Goal: Task Accomplishment & Management: Manage account settings

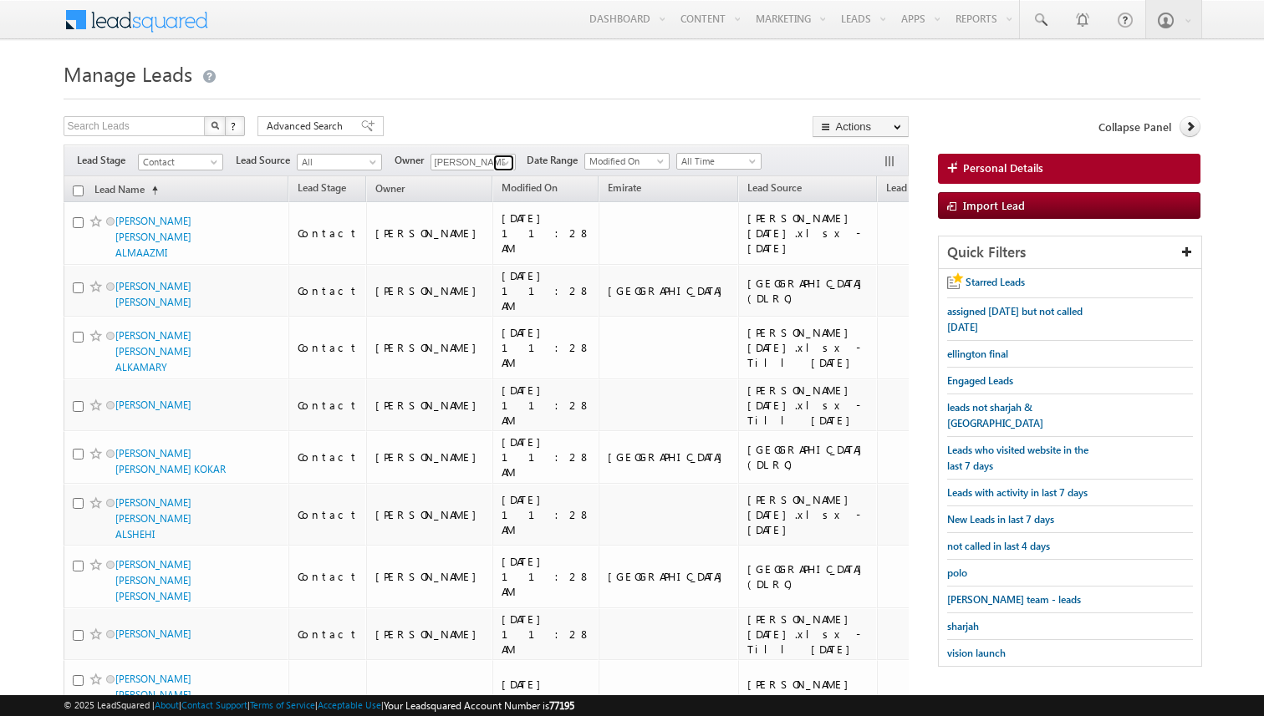
click at [503, 163] on span at bounding box center [505, 162] width 13 height 13
type input "[PERSON_NAME]"
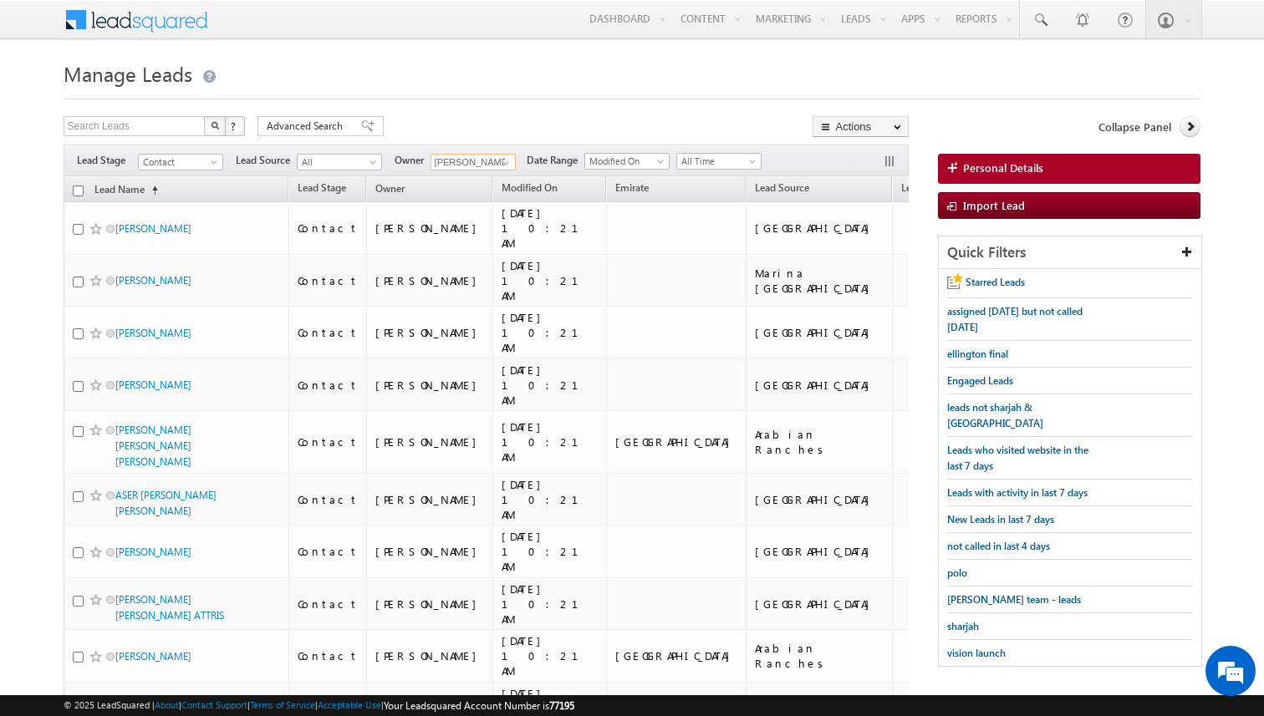
click at [78, 191] on input "checkbox" at bounding box center [78, 191] width 11 height 11
checkbox input "true"
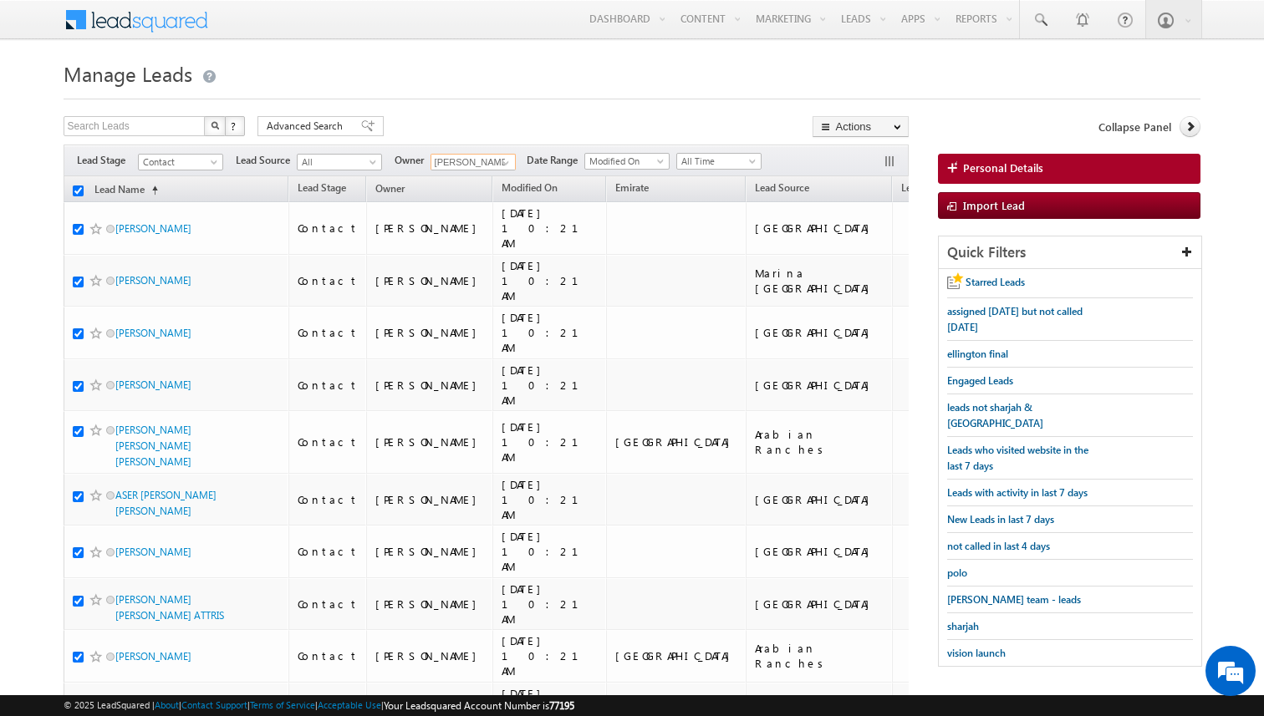
checkbox input "true"
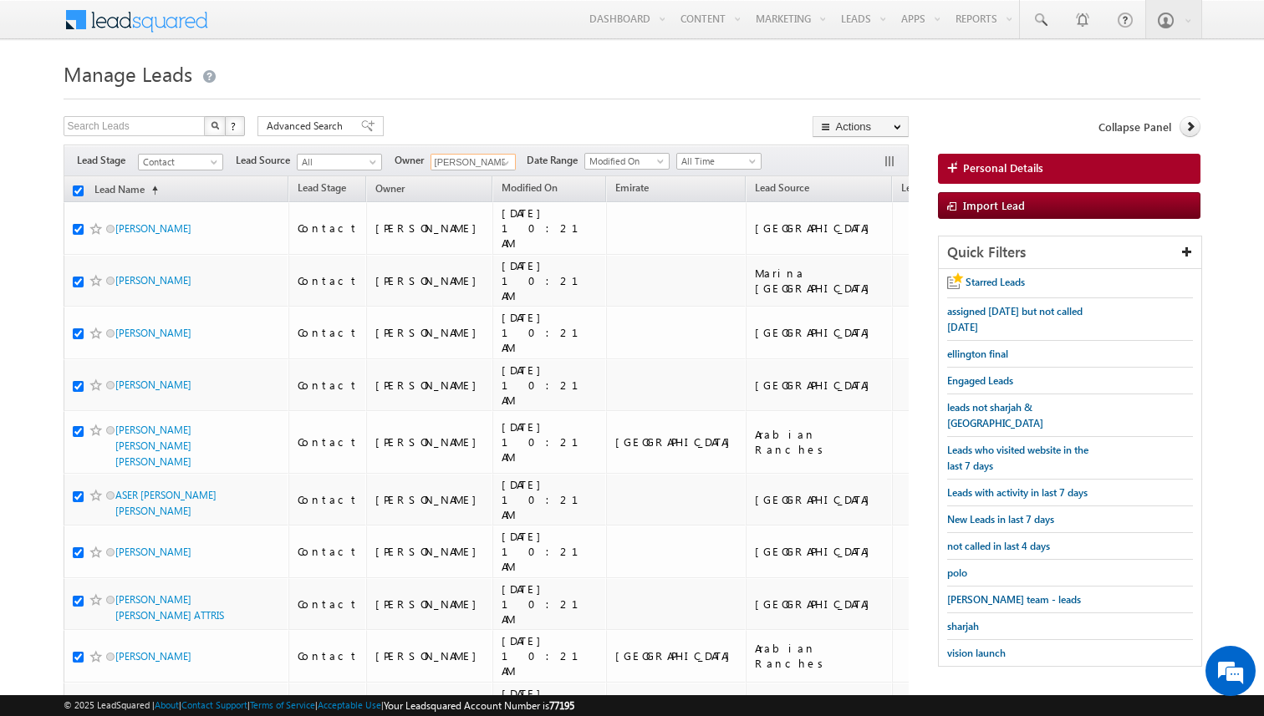
checkbox input "true"
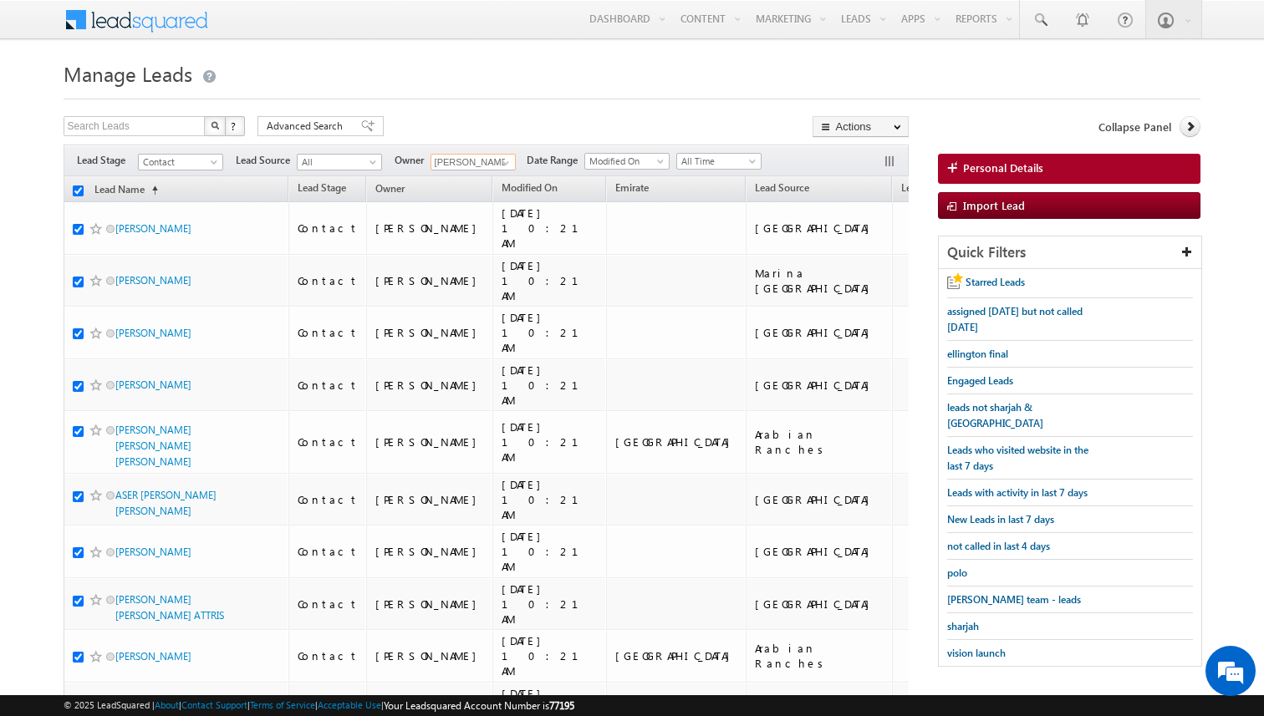
checkbox input "true"
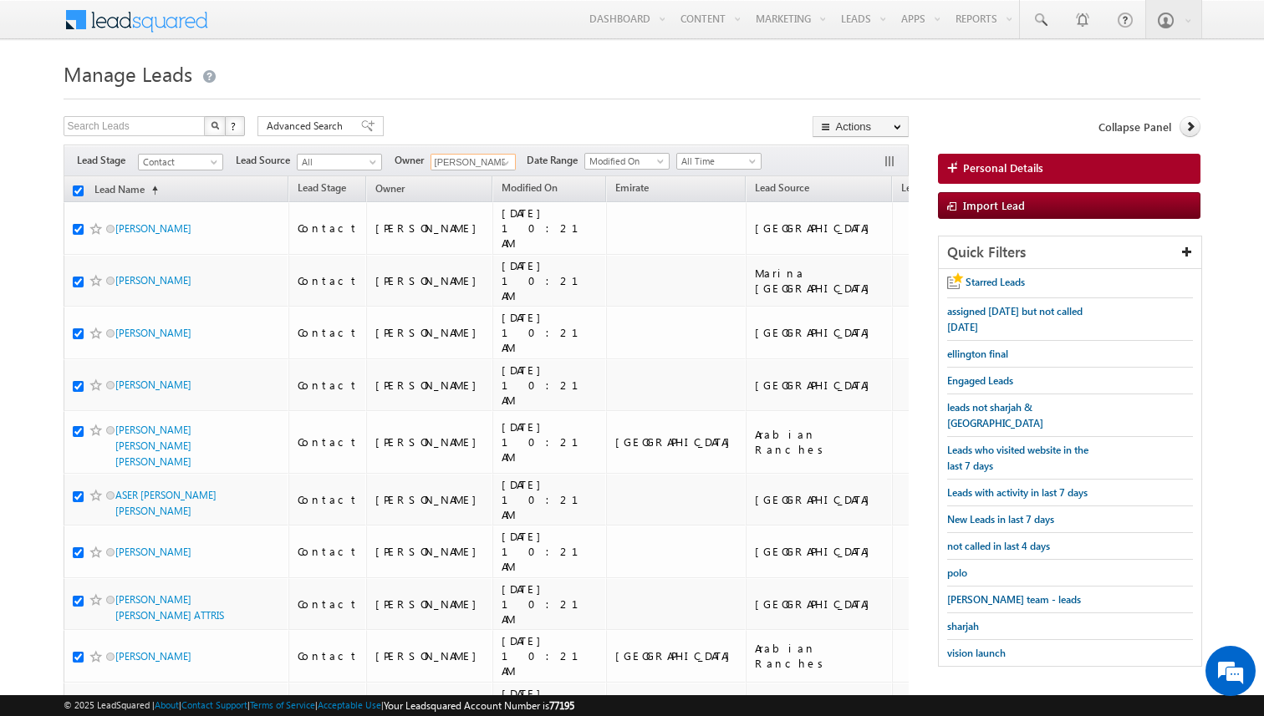
checkbox input "true"
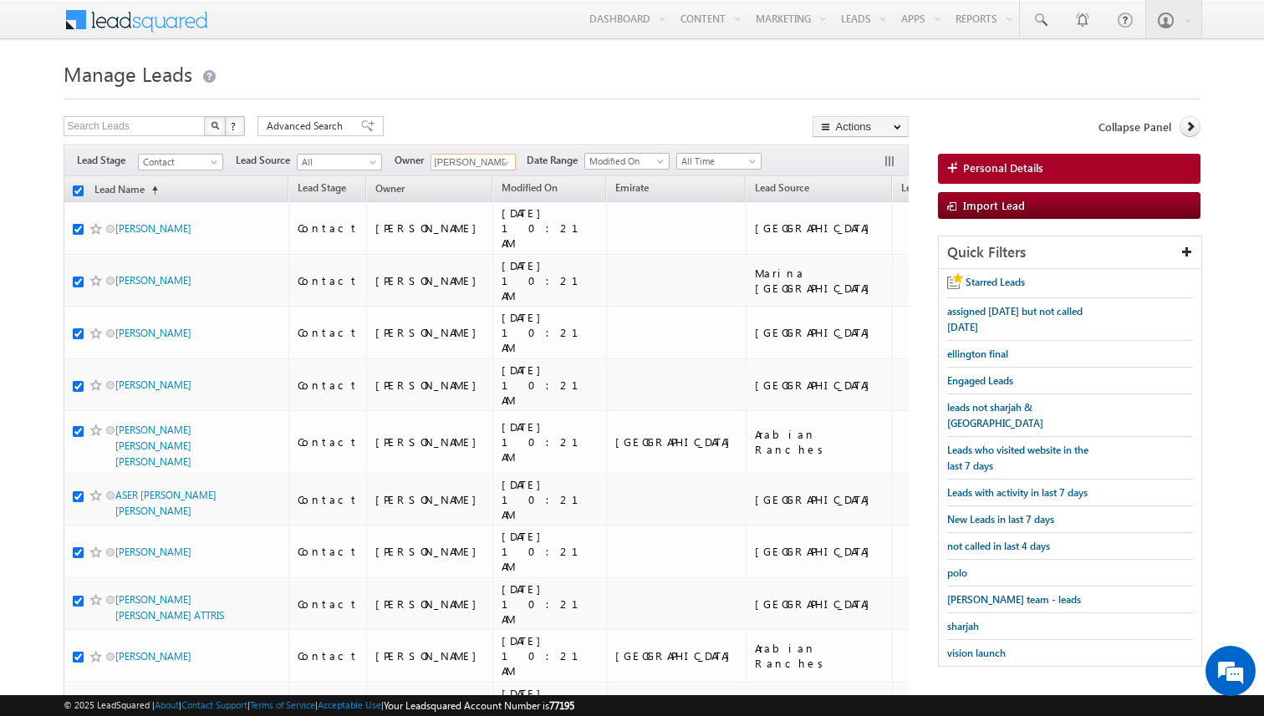
checkbox input "true"
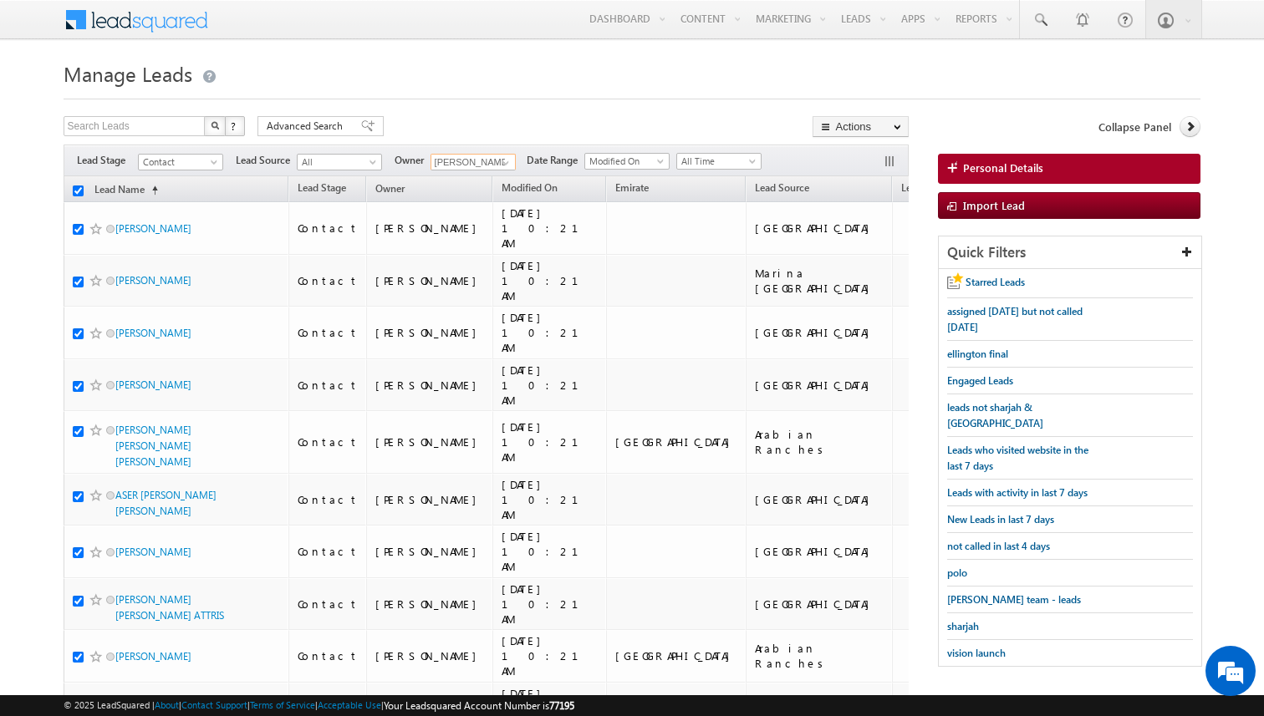
checkbox input "true"
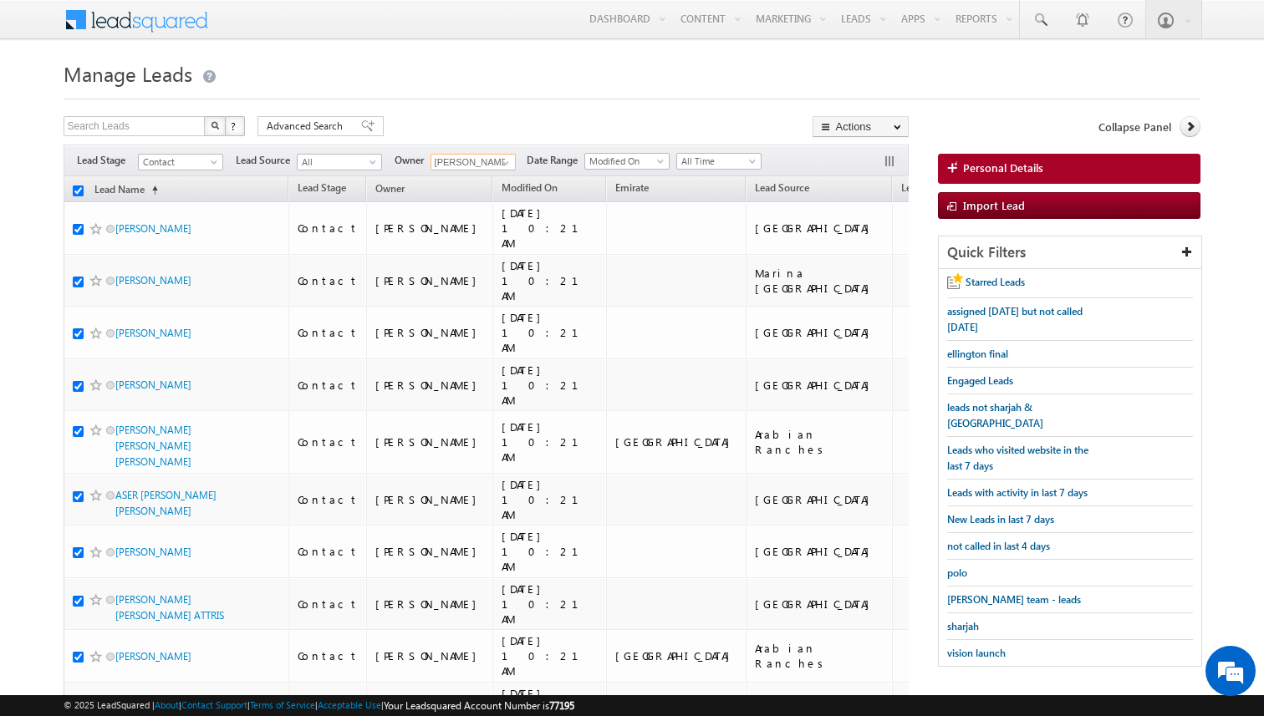
checkbox input "true"
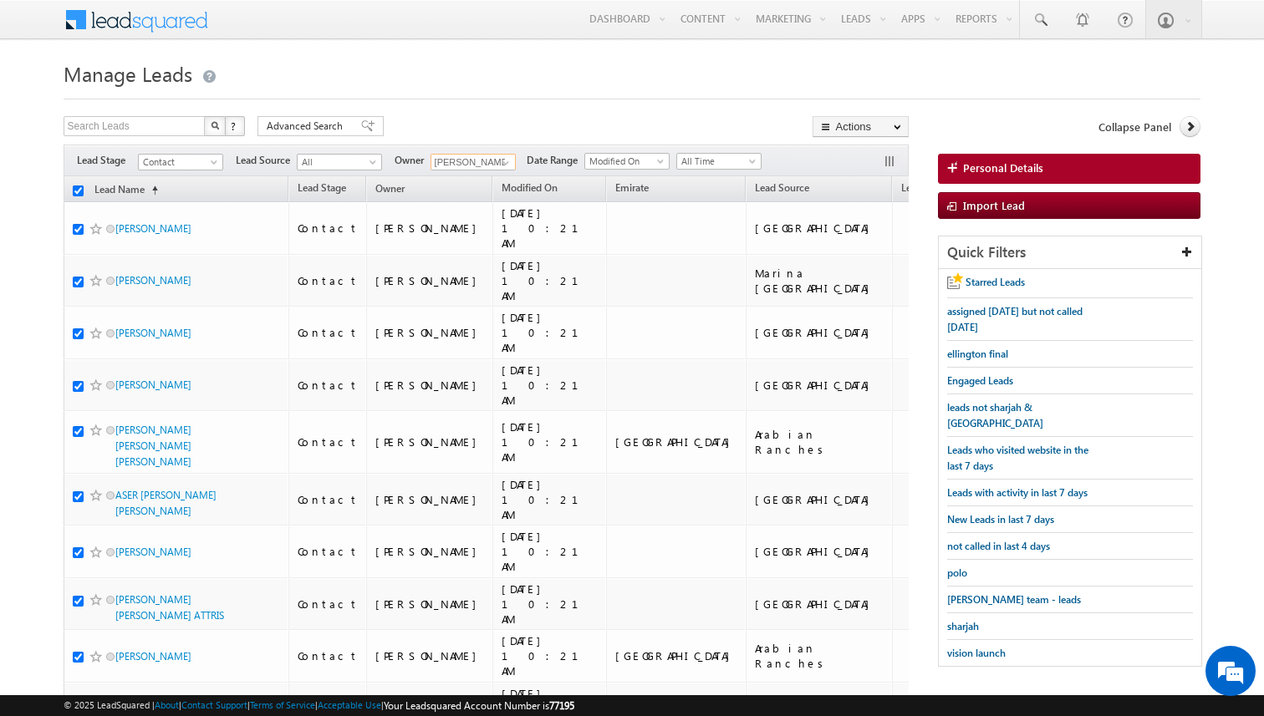
checkbox input "true"
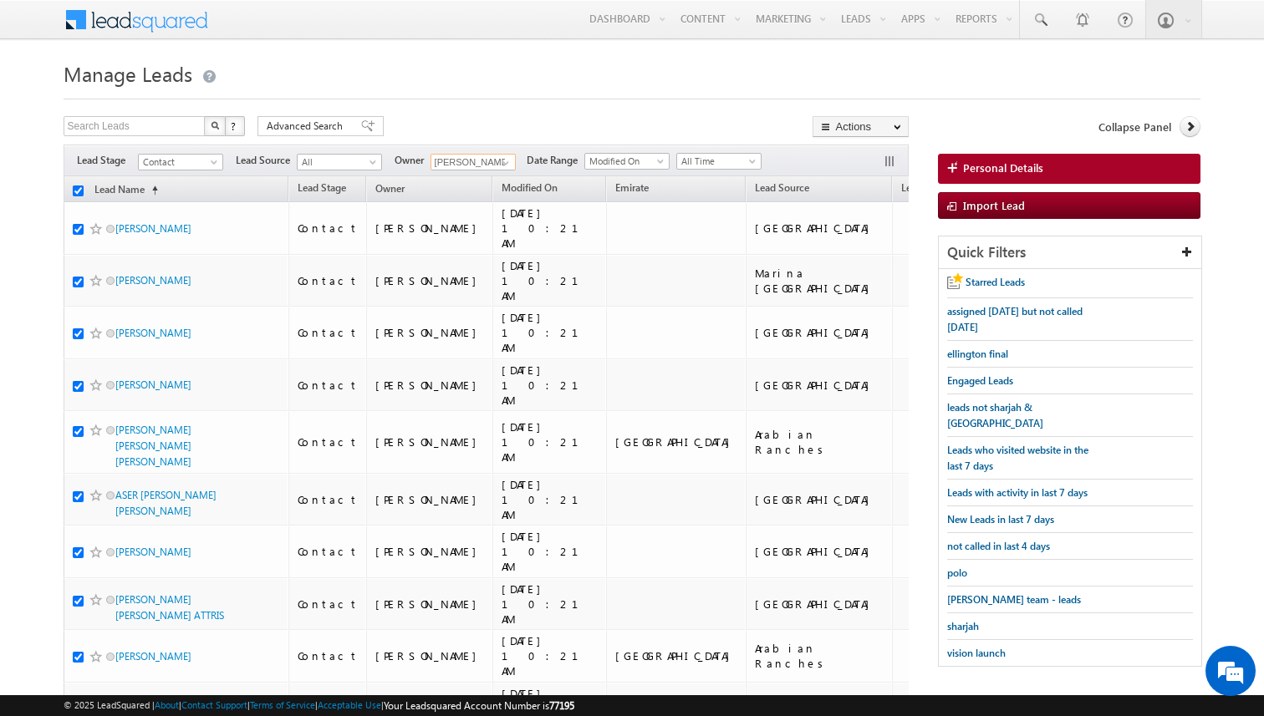
checkbox input "true"
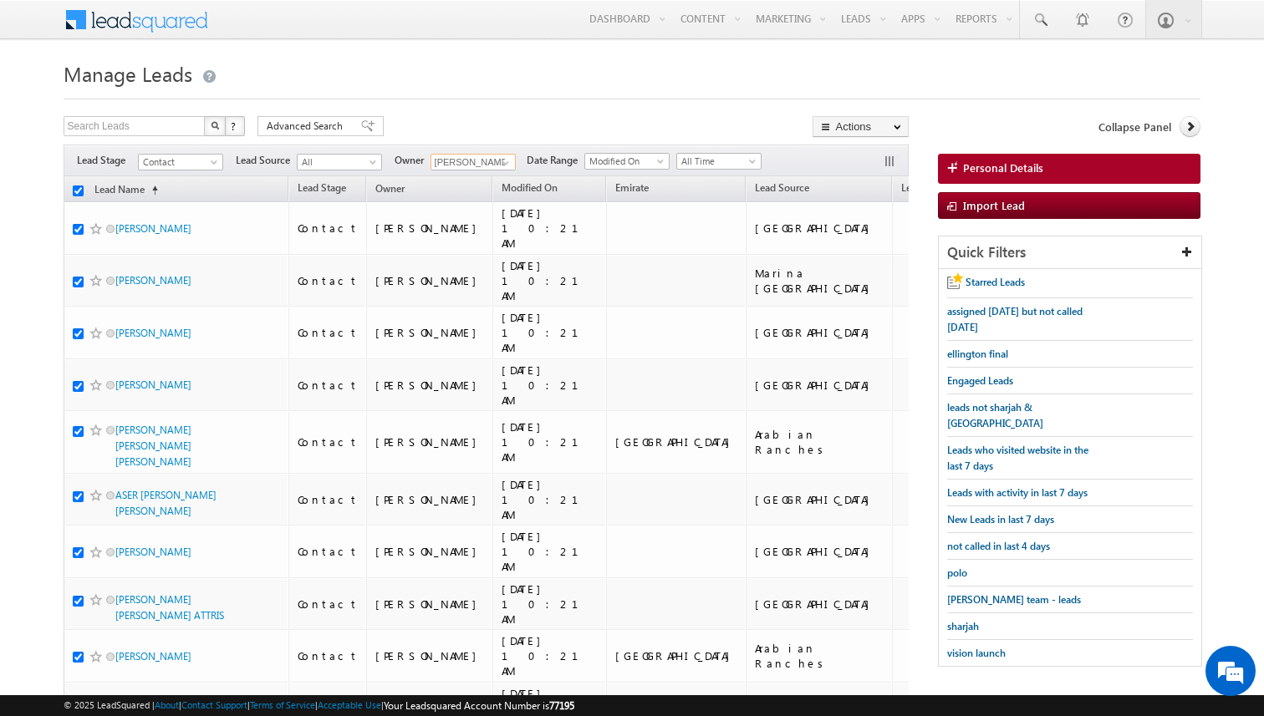
checkbox input "true"
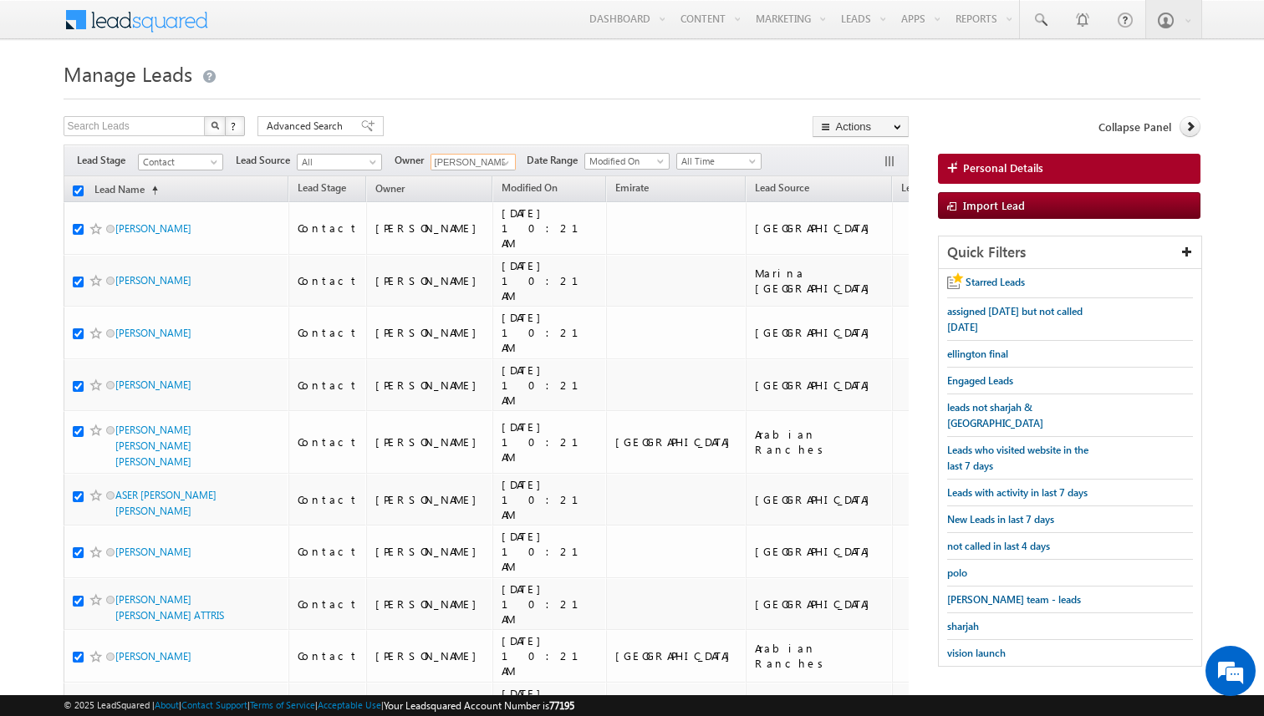
checkbox input "true"
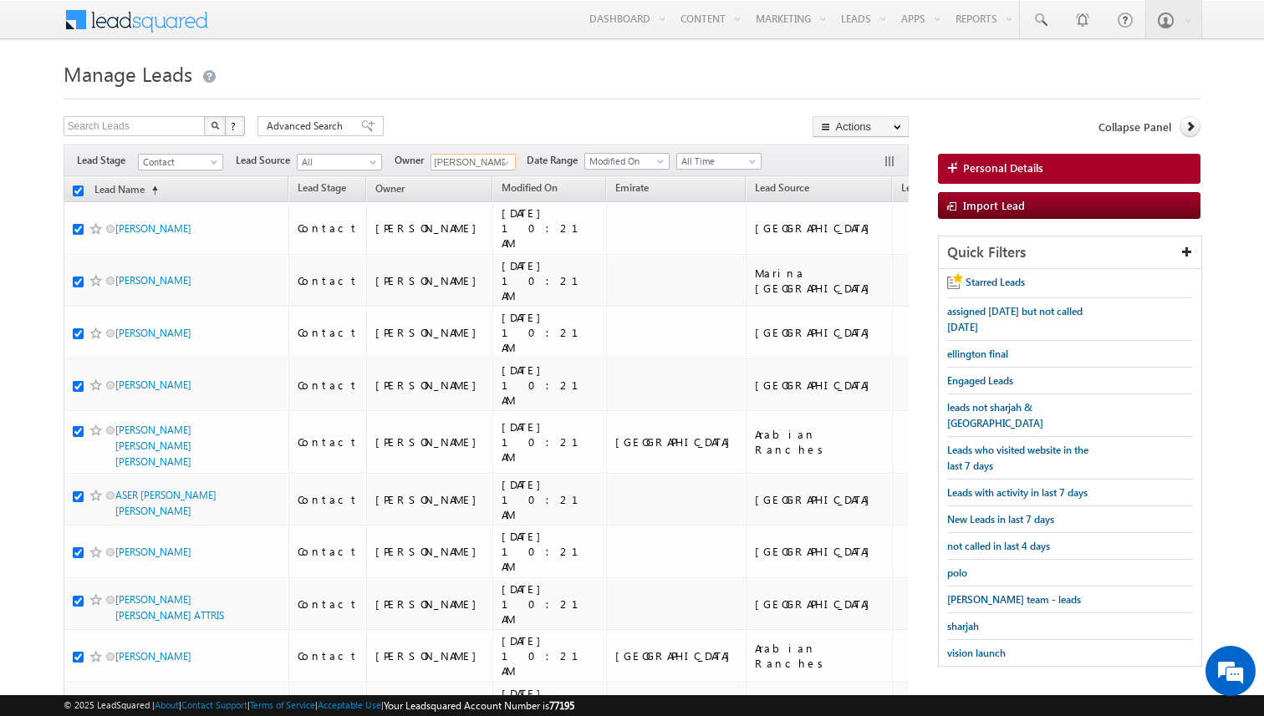
checkbox input "true"
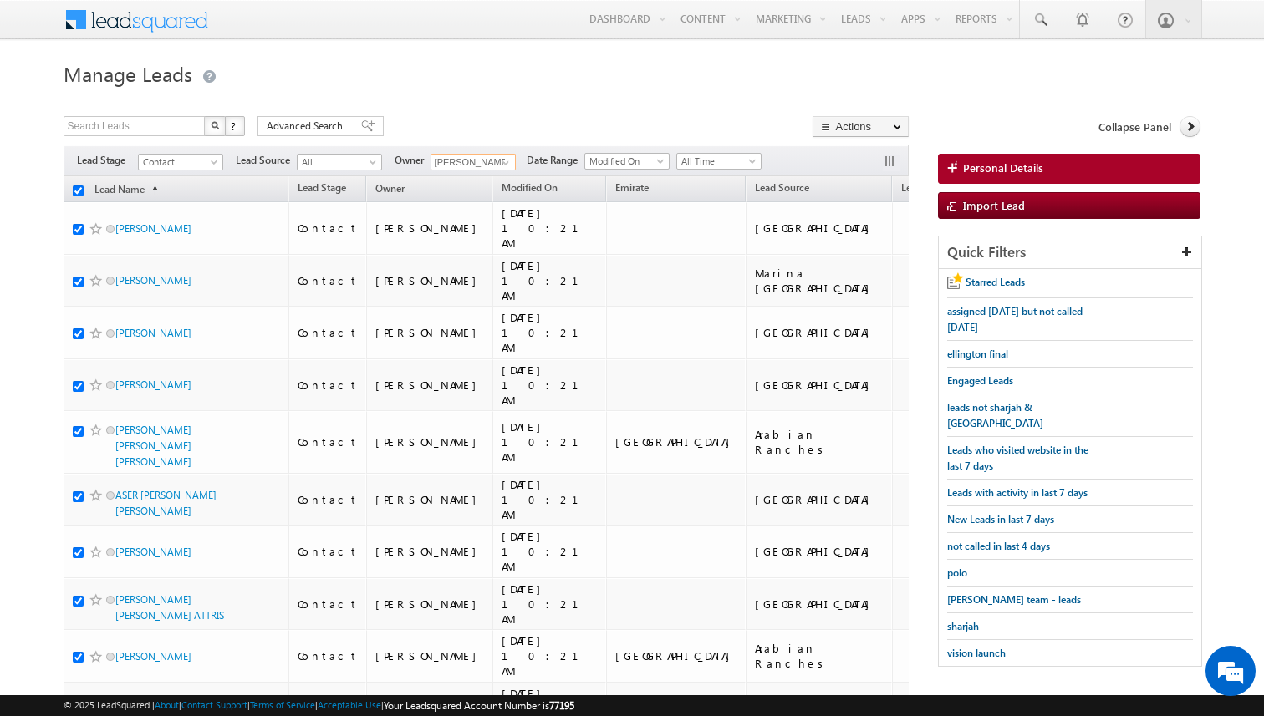
checkbox input "true"
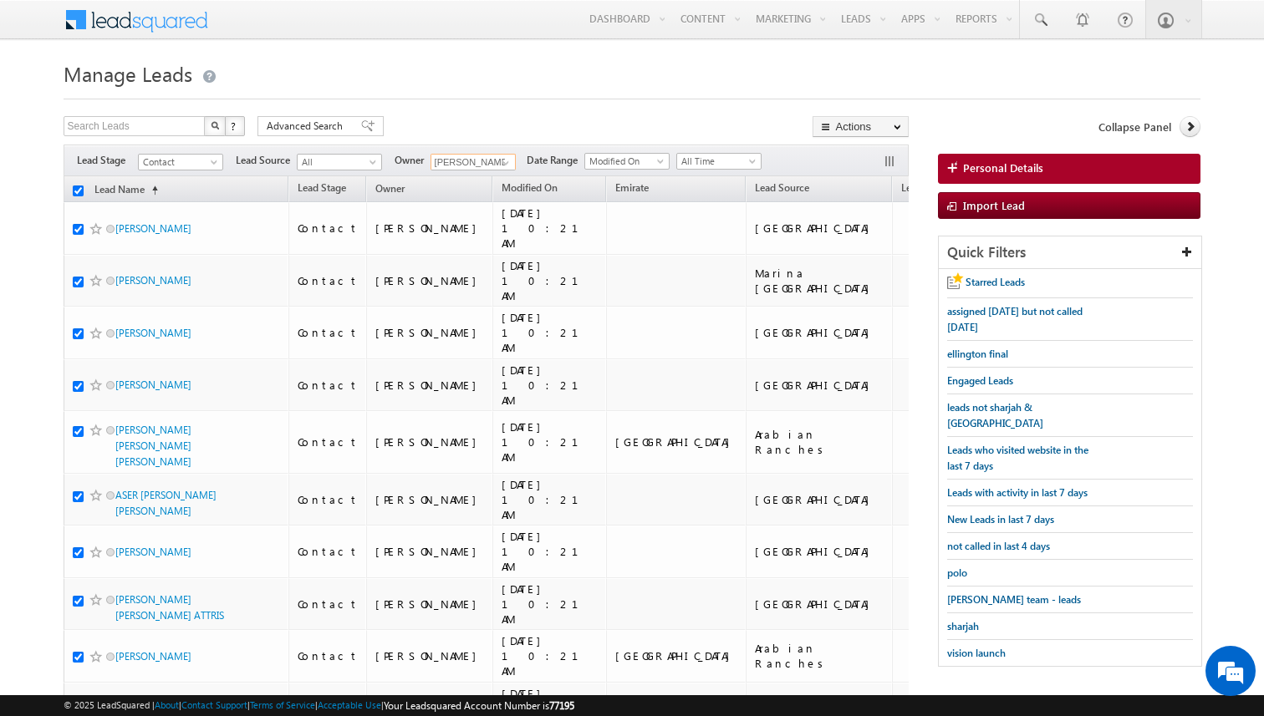
checkbox input "true"
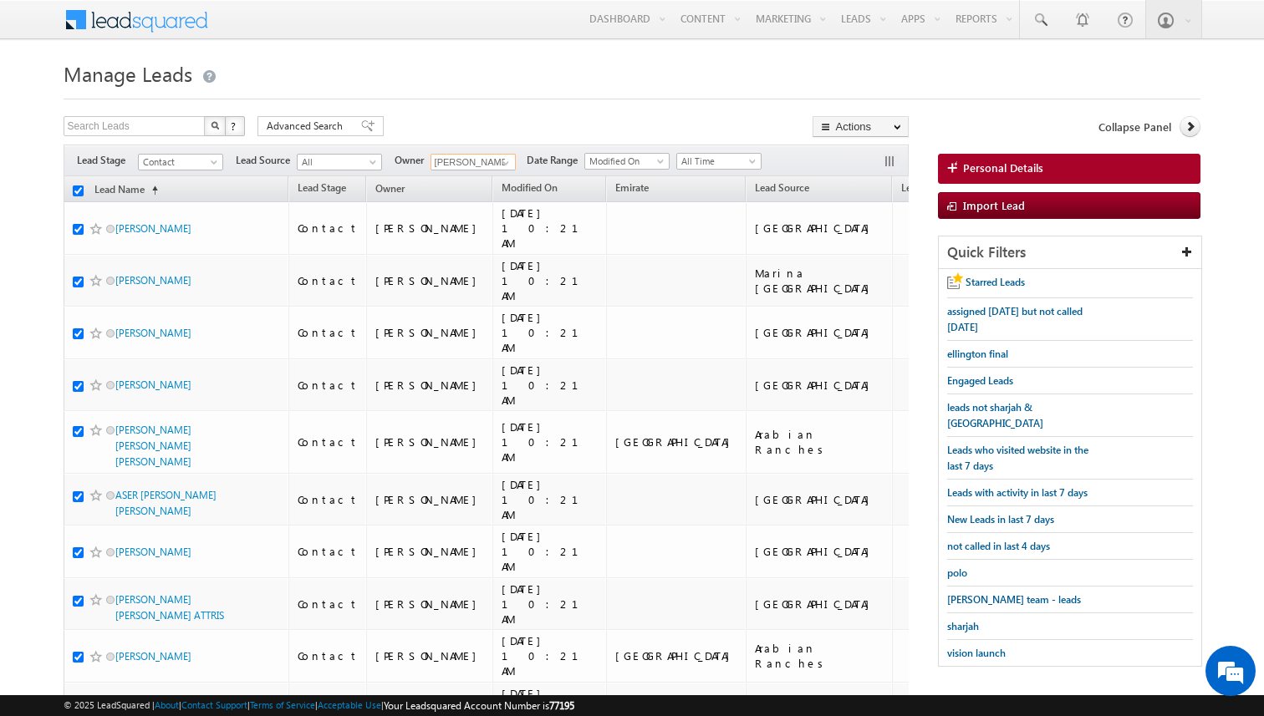
checkbox input "true"
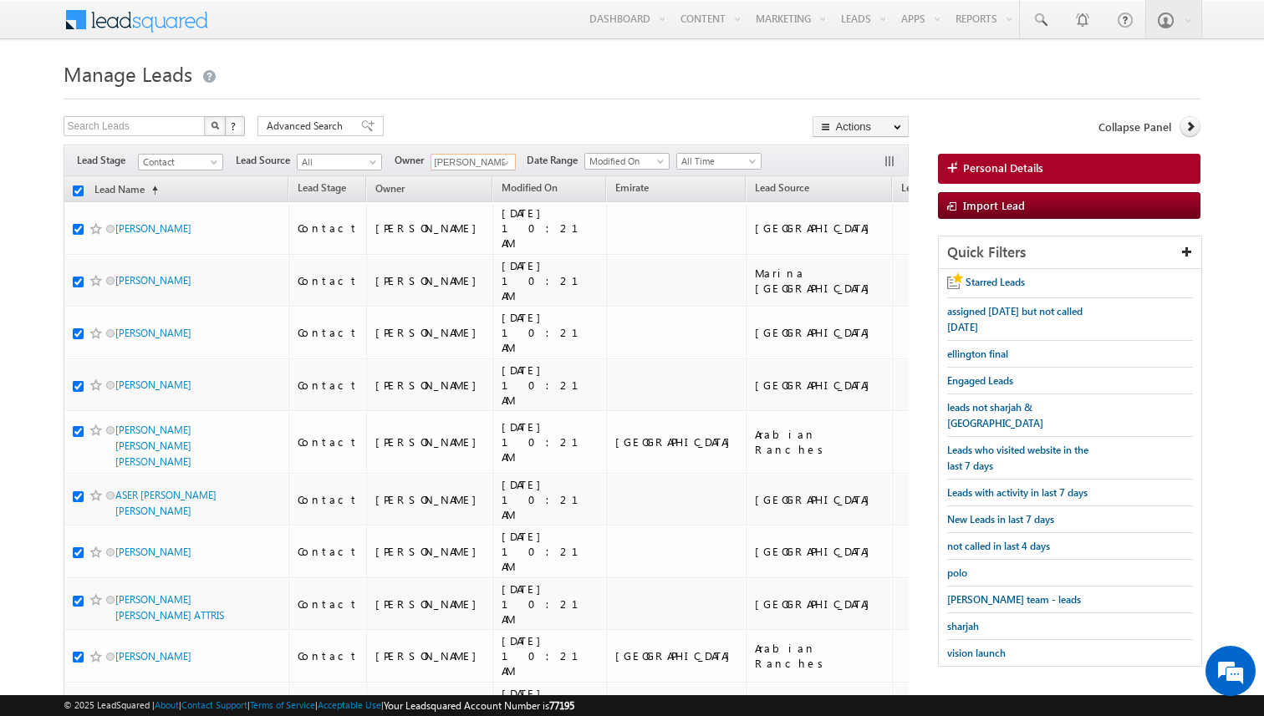
checkbox input "true"
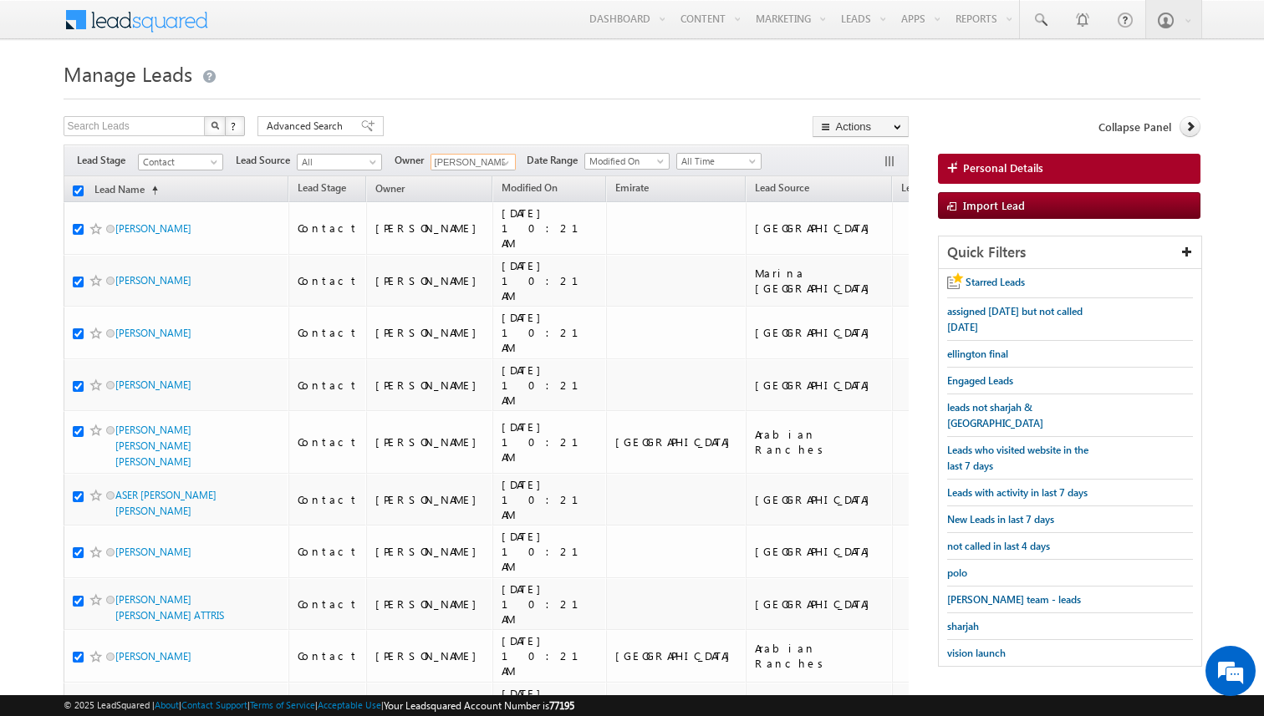
checkbox input "true"
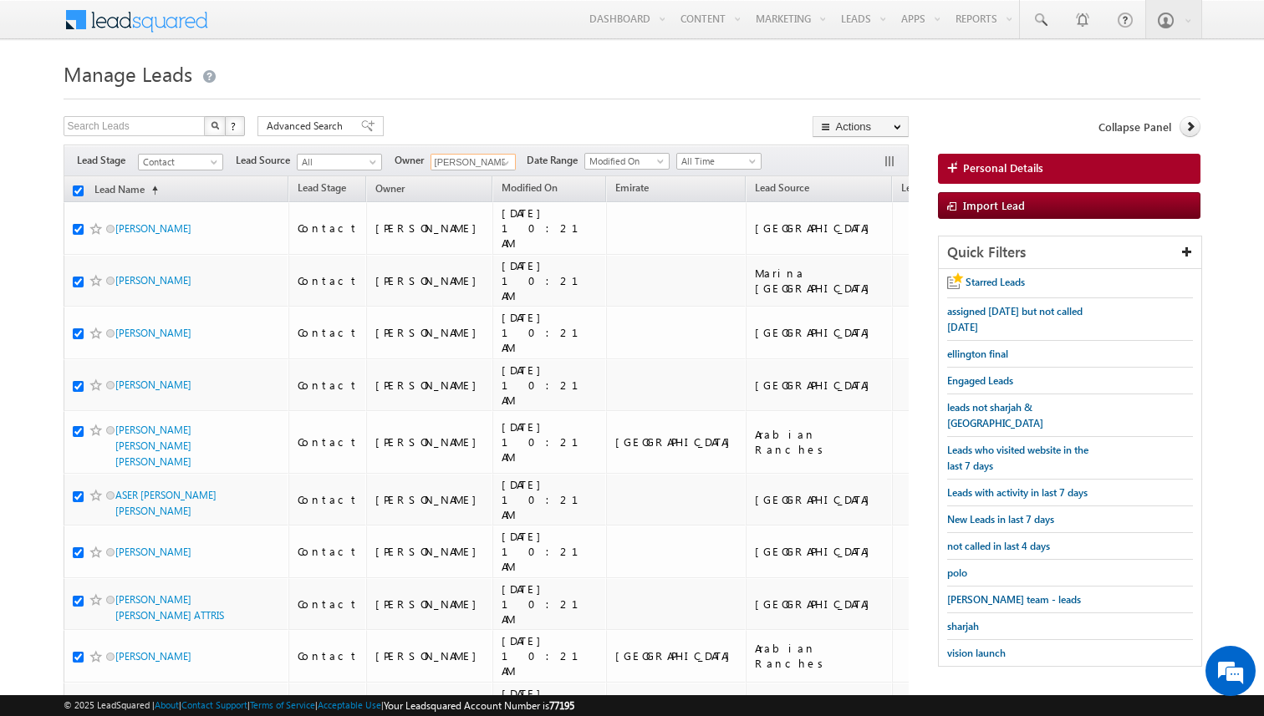
checkbox input "true"
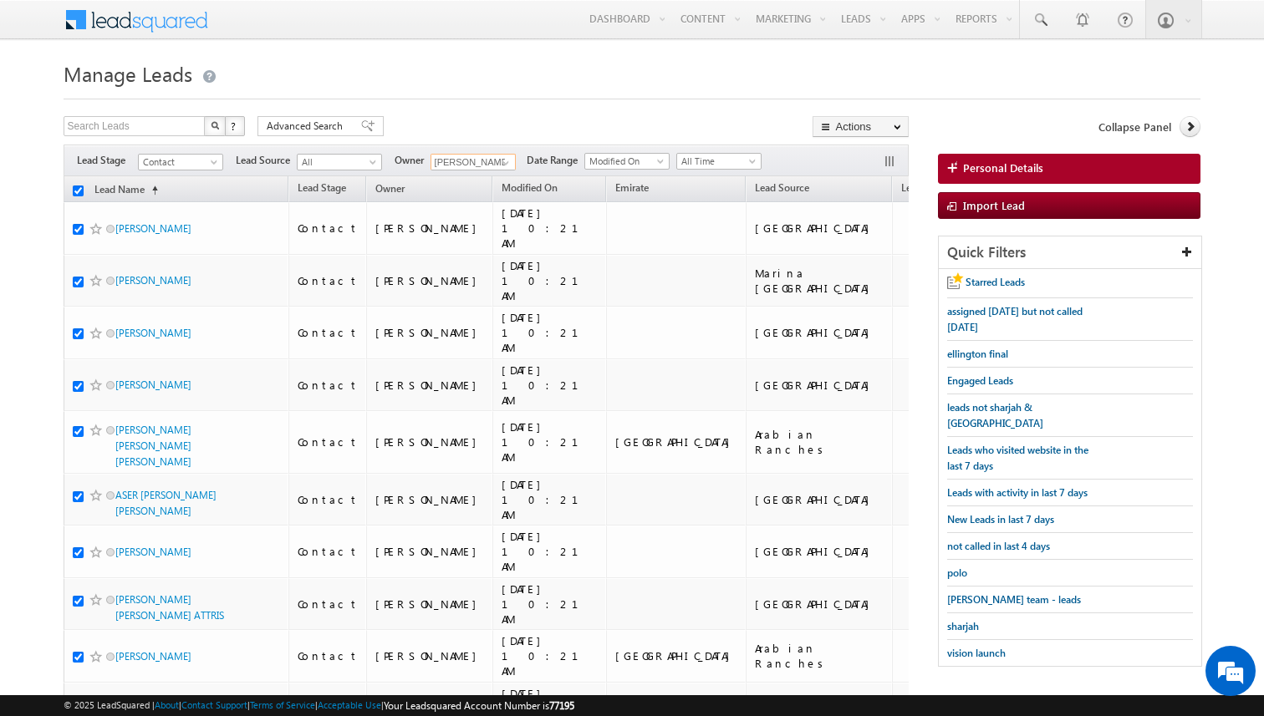
checkbox input "true"
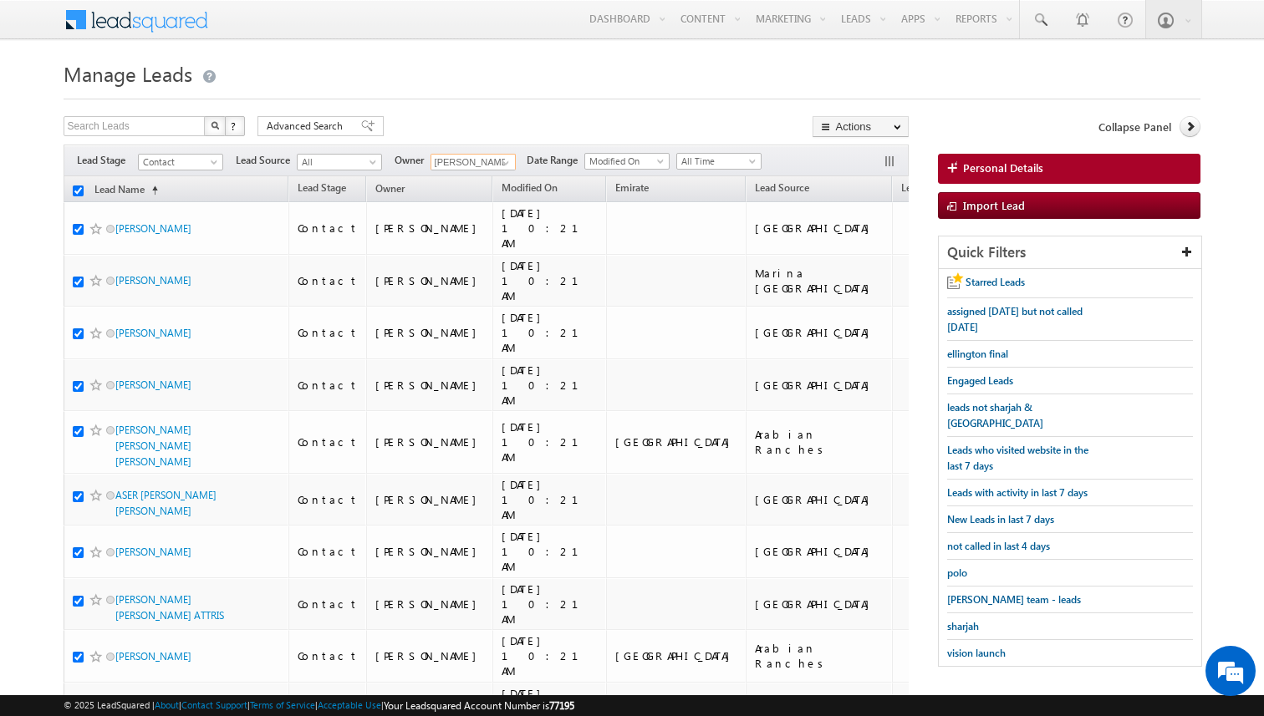
checkbox input "true"
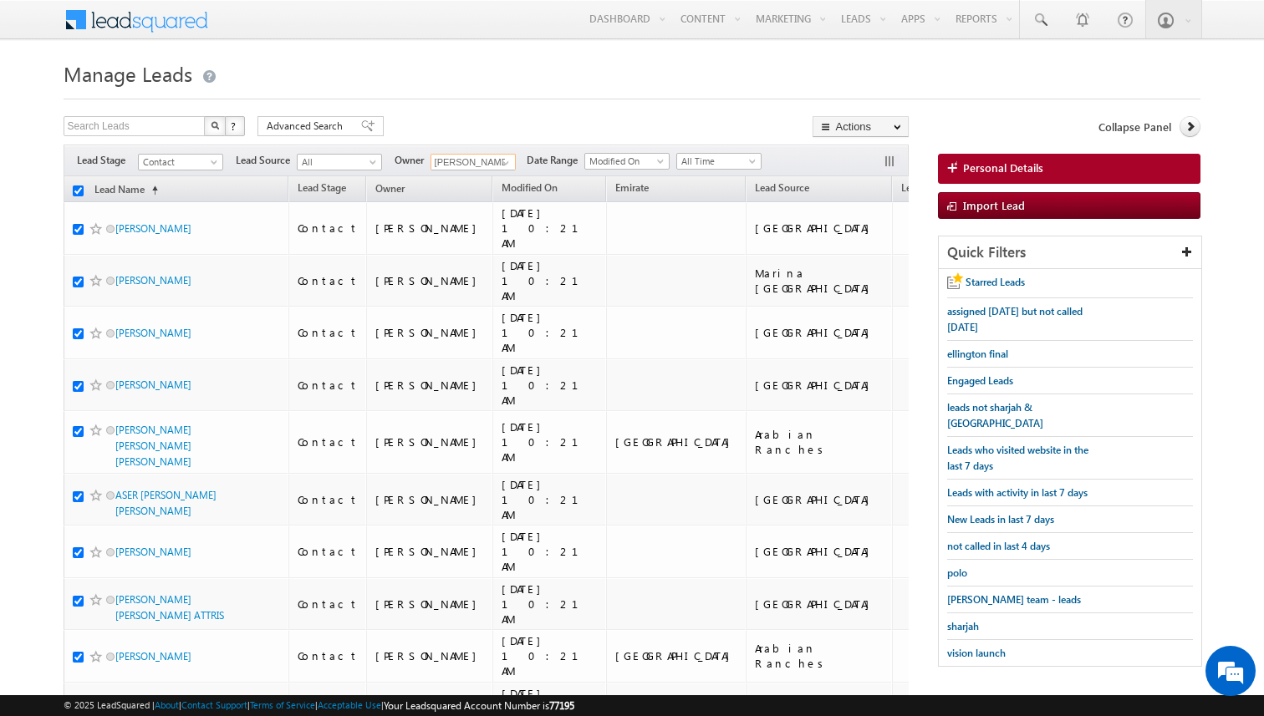
checkbox input "true"
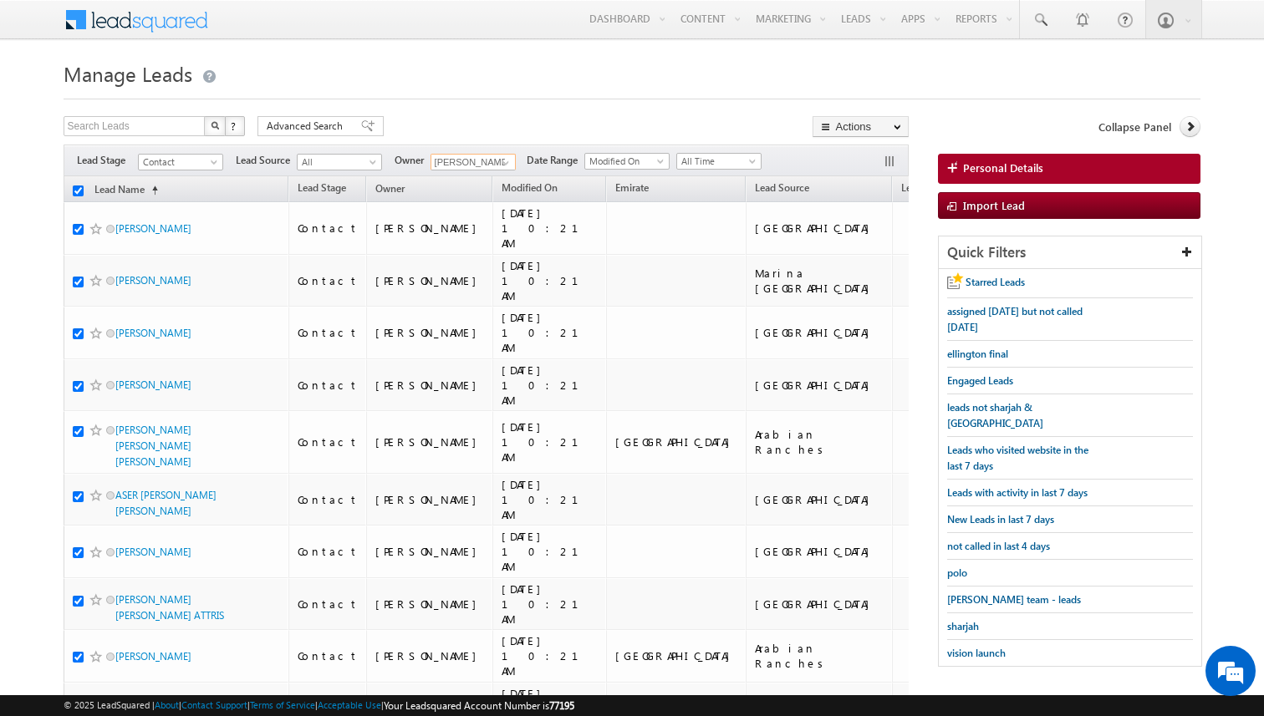
checkbox input "true"
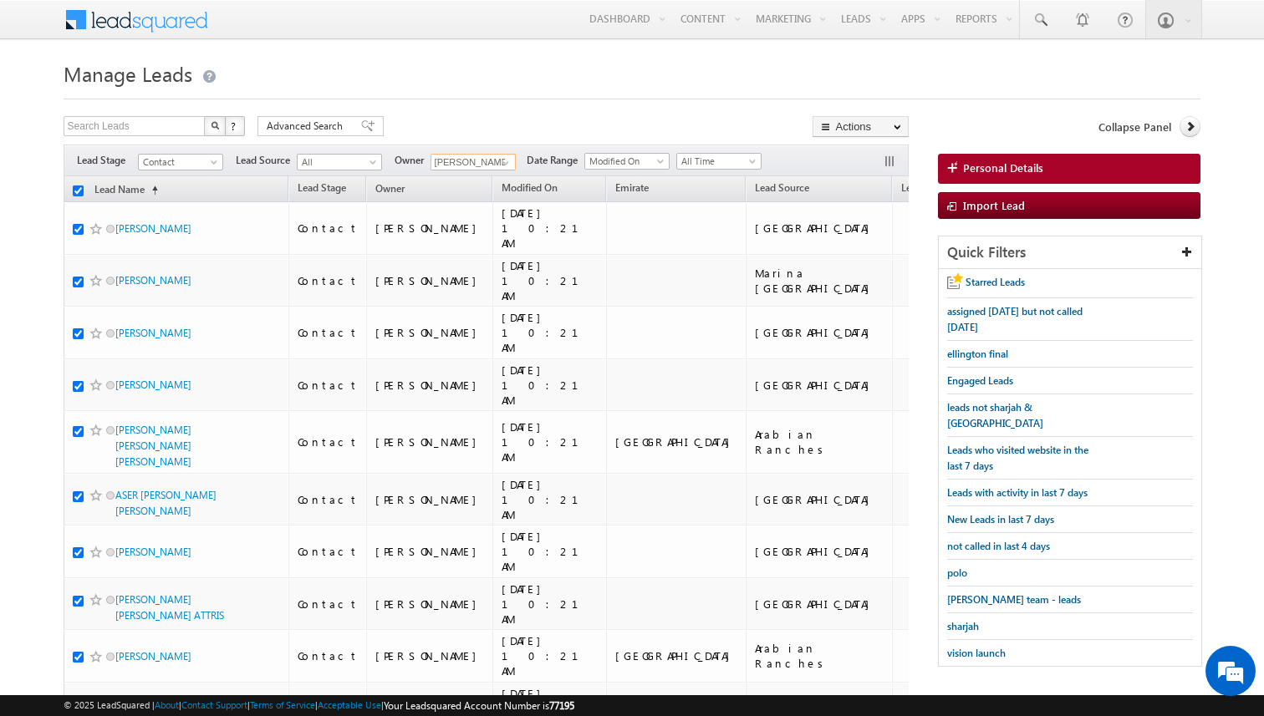
checkbox input "true"
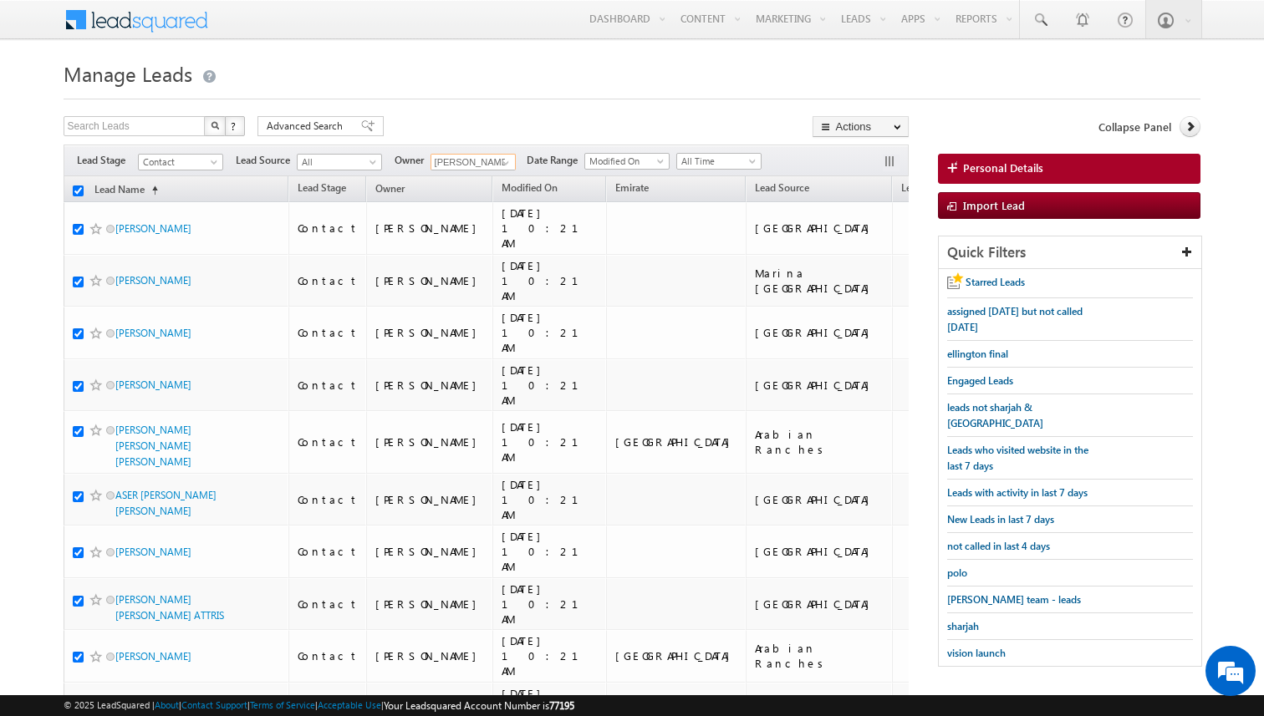
checkbox input "true"
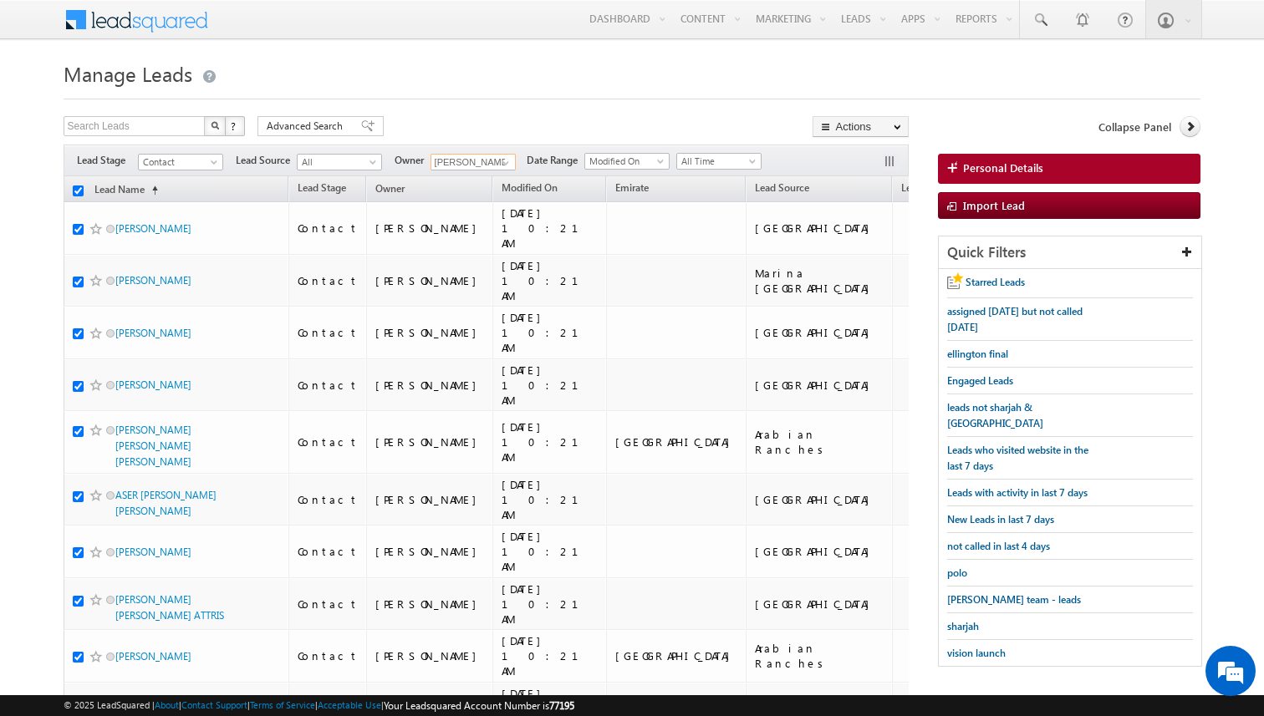
checkbox input "true"
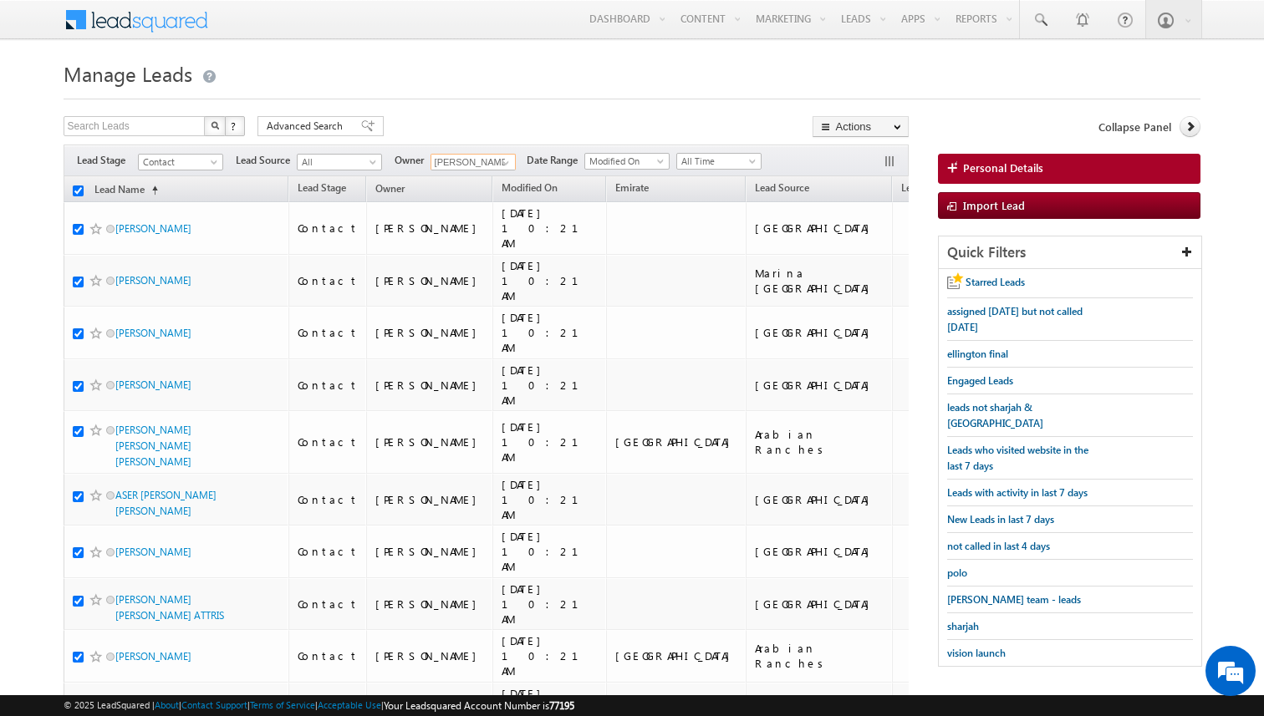
checkbox input "true"
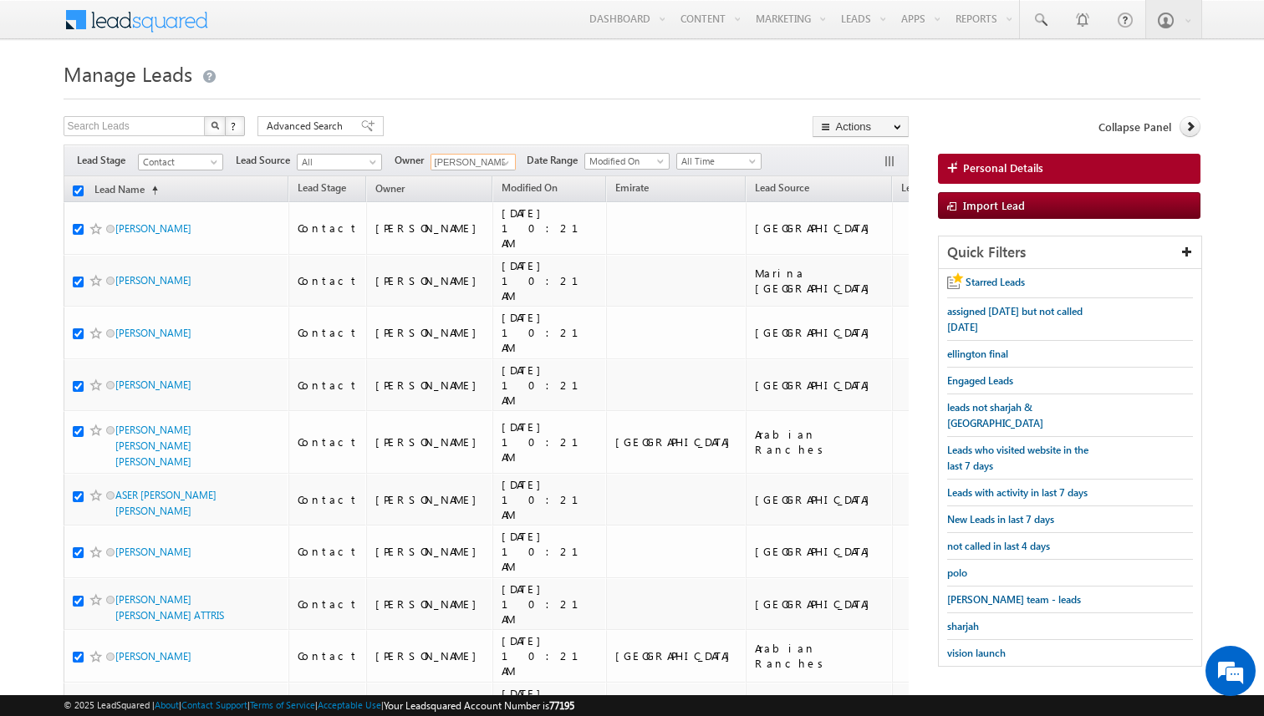
checkbox input "true"
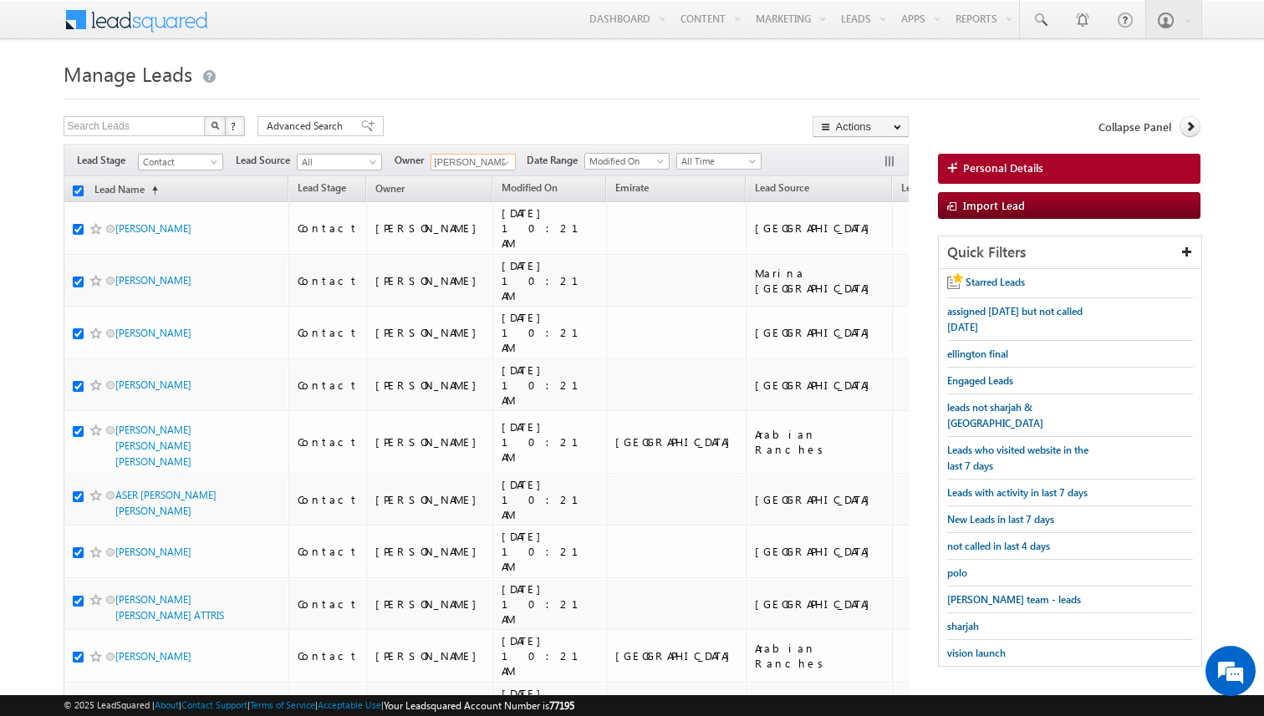
checkbox input "true"
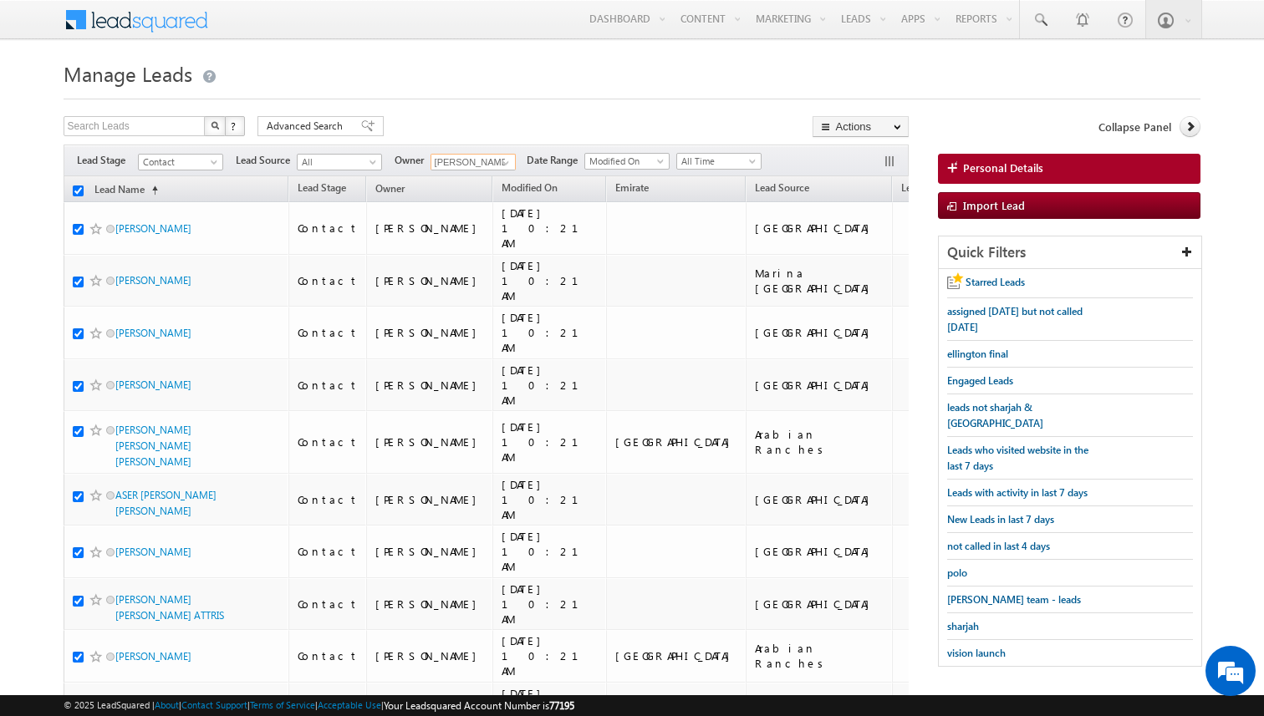
checkbox input "true"
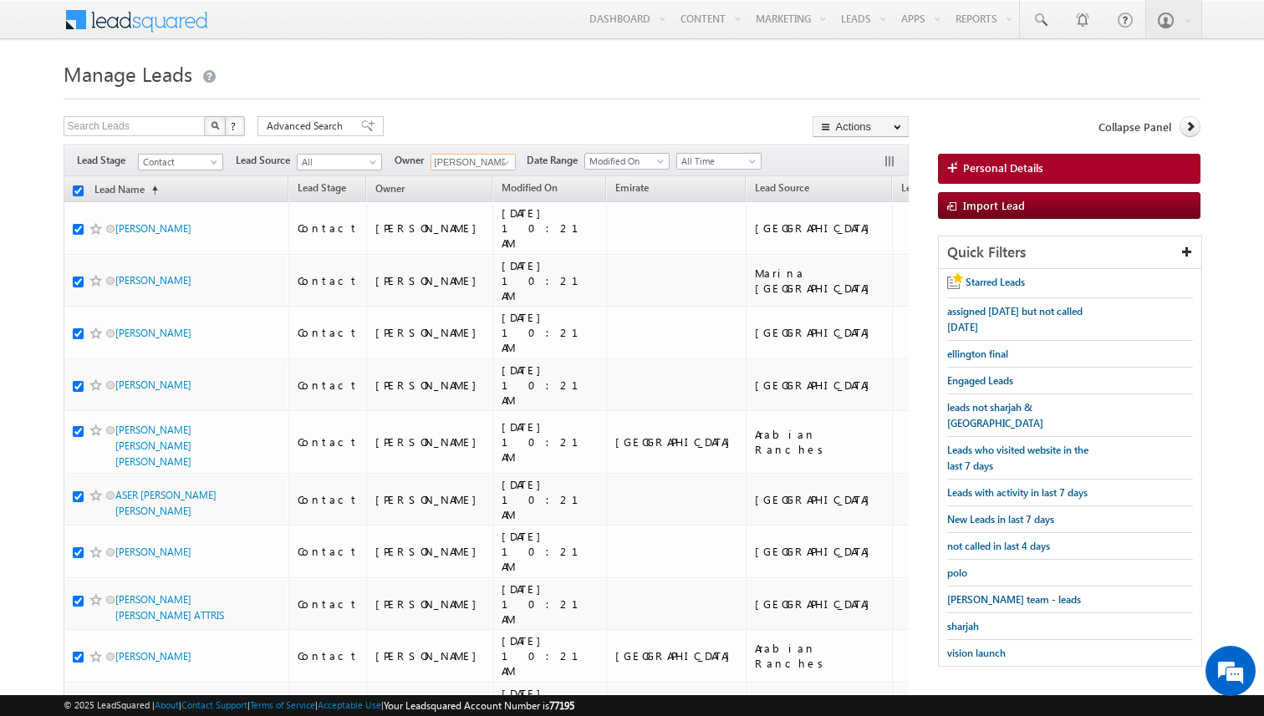
checkbox input "true"
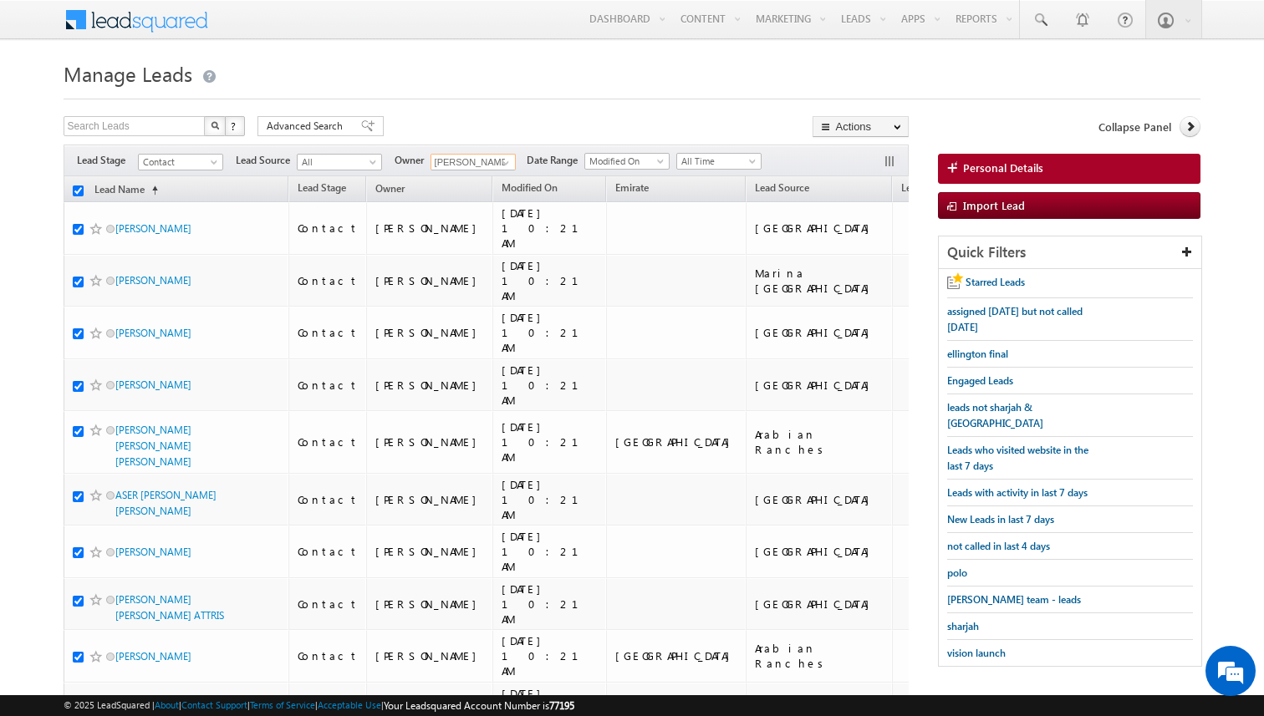
checkbox input "true"
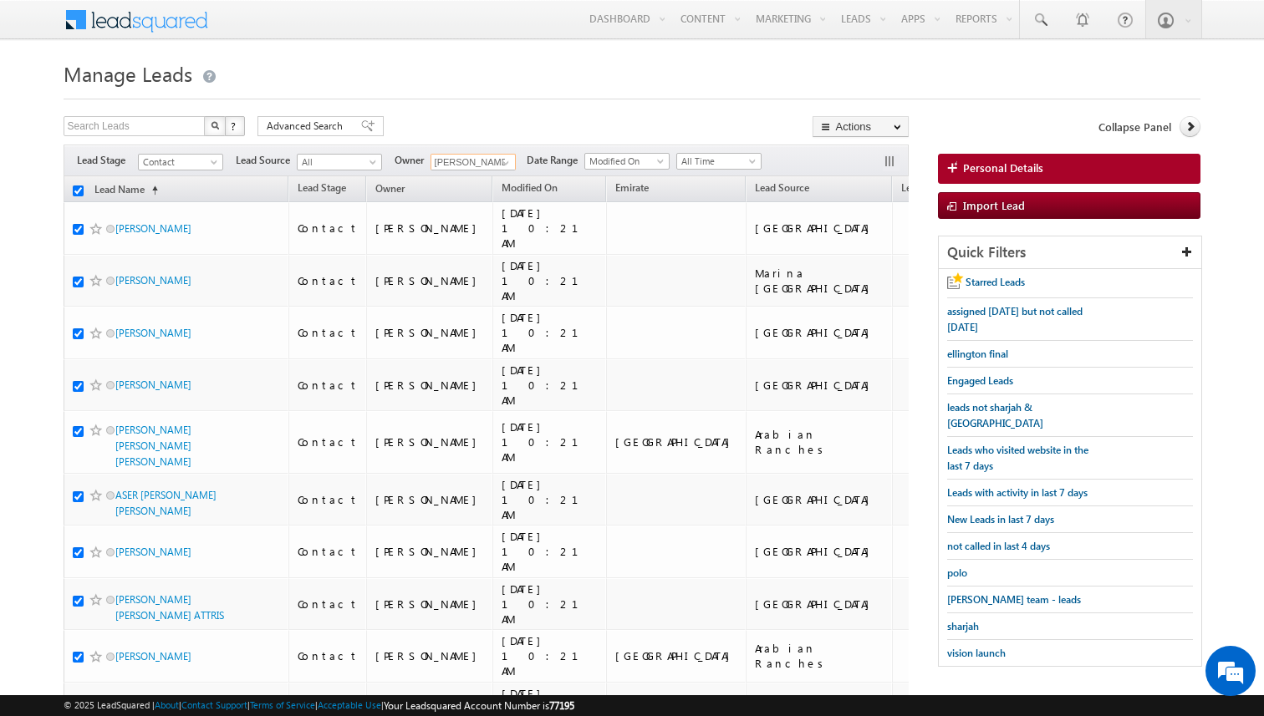
checkbox input "true"
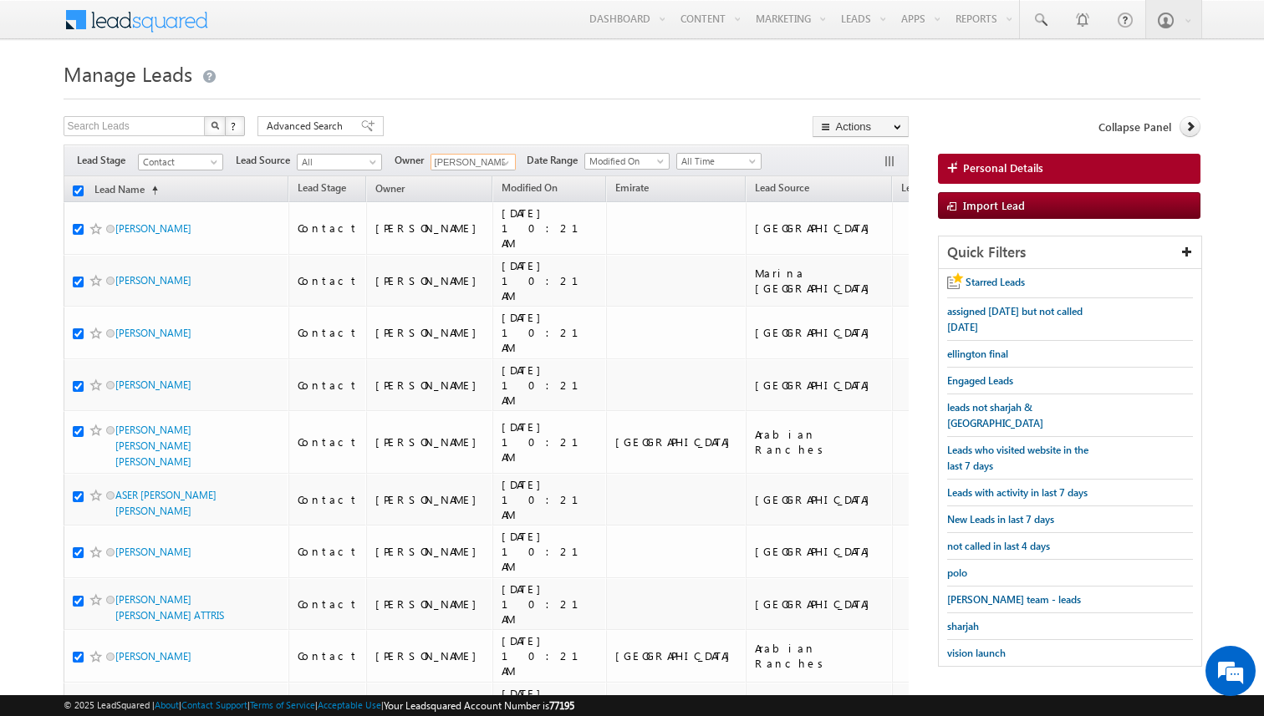
checkbox input "true"
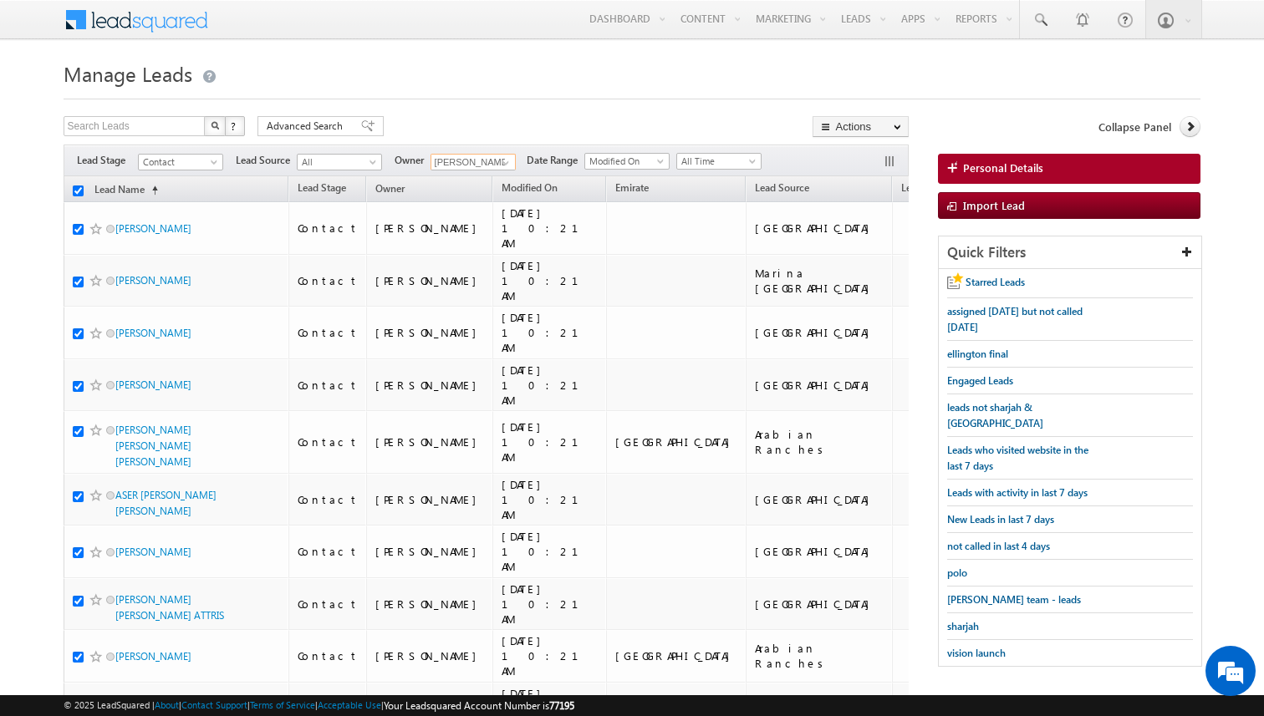
checkbox input "true"
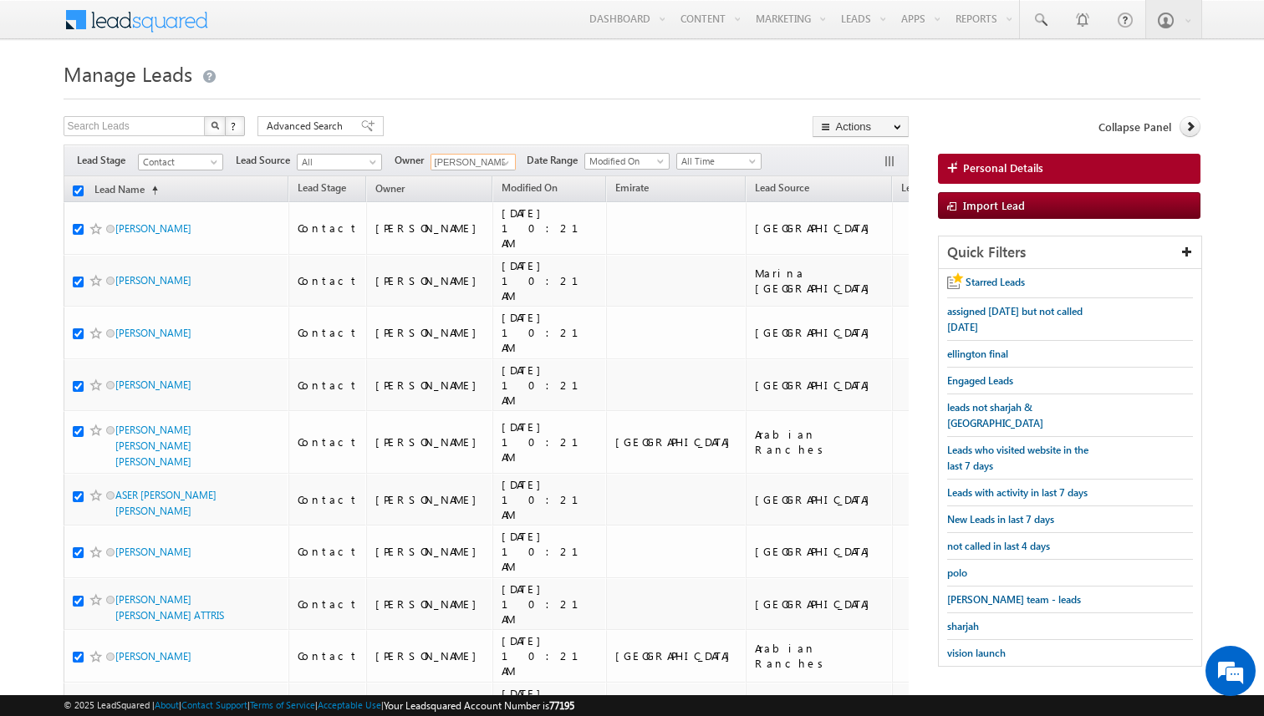
checkbox input "true"
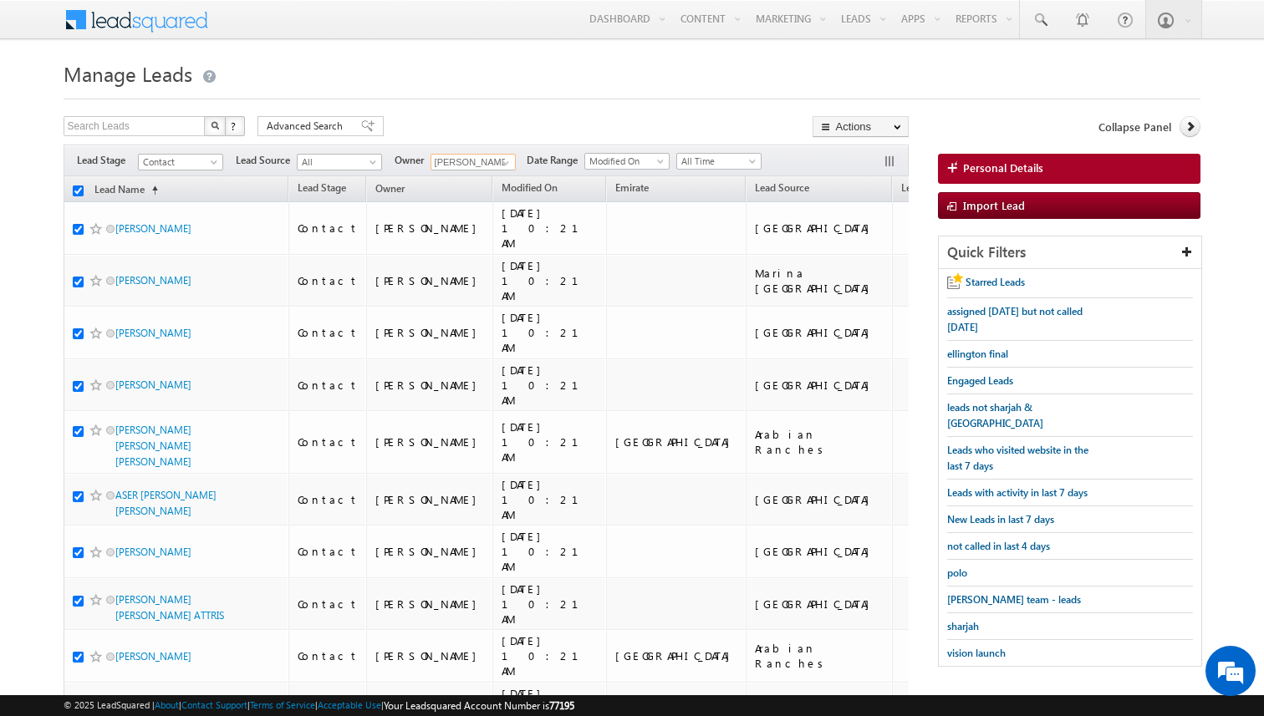
checkbox input "true"
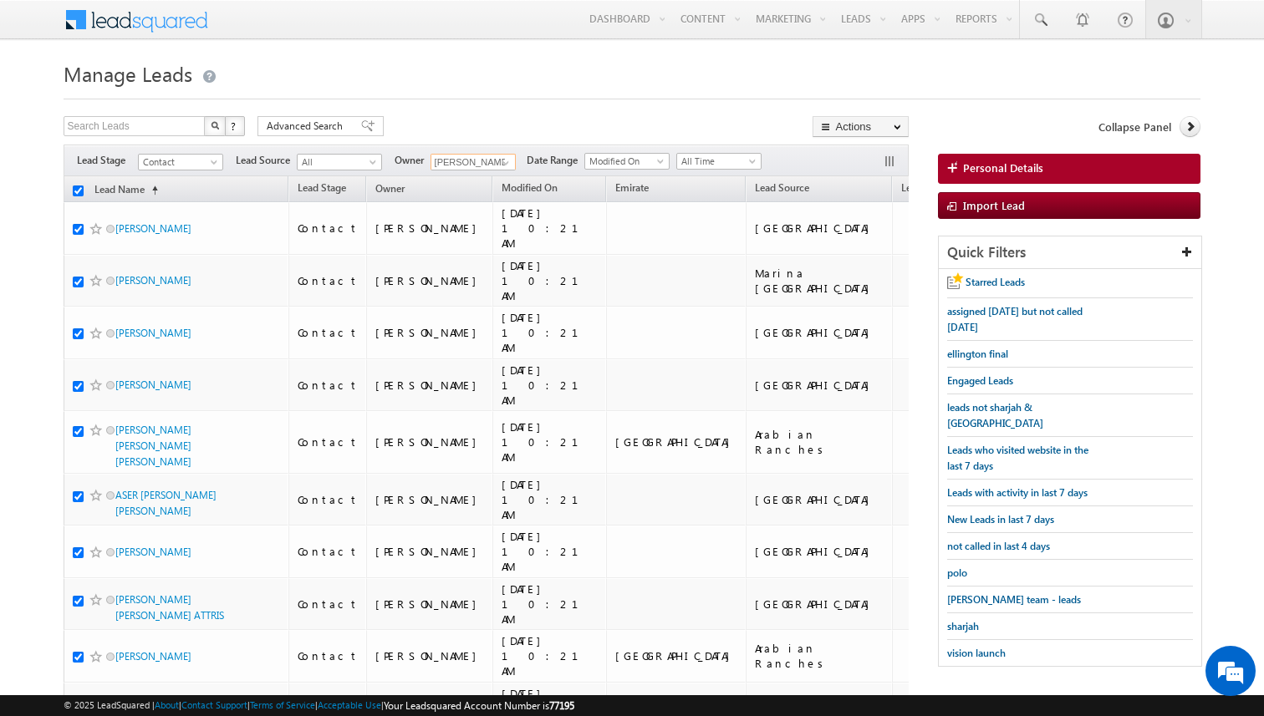
checkbox input "true"
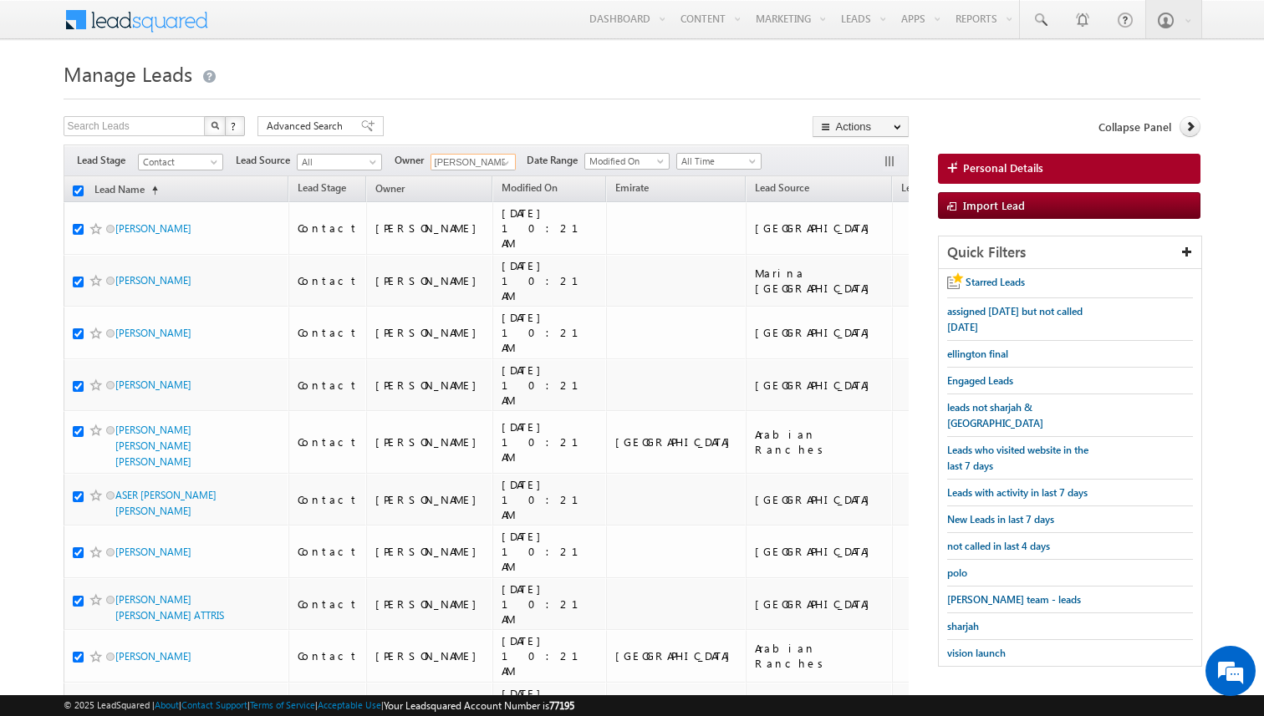
checkbox input "true"
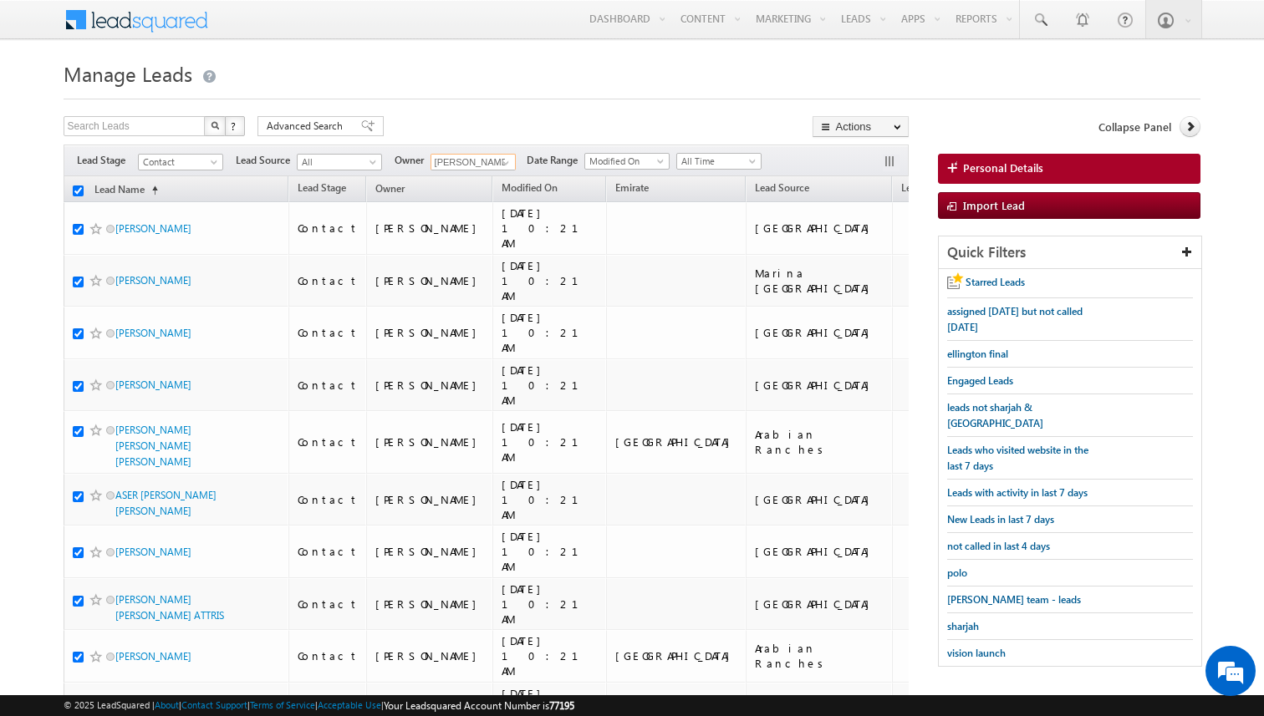
checkbox input "true"
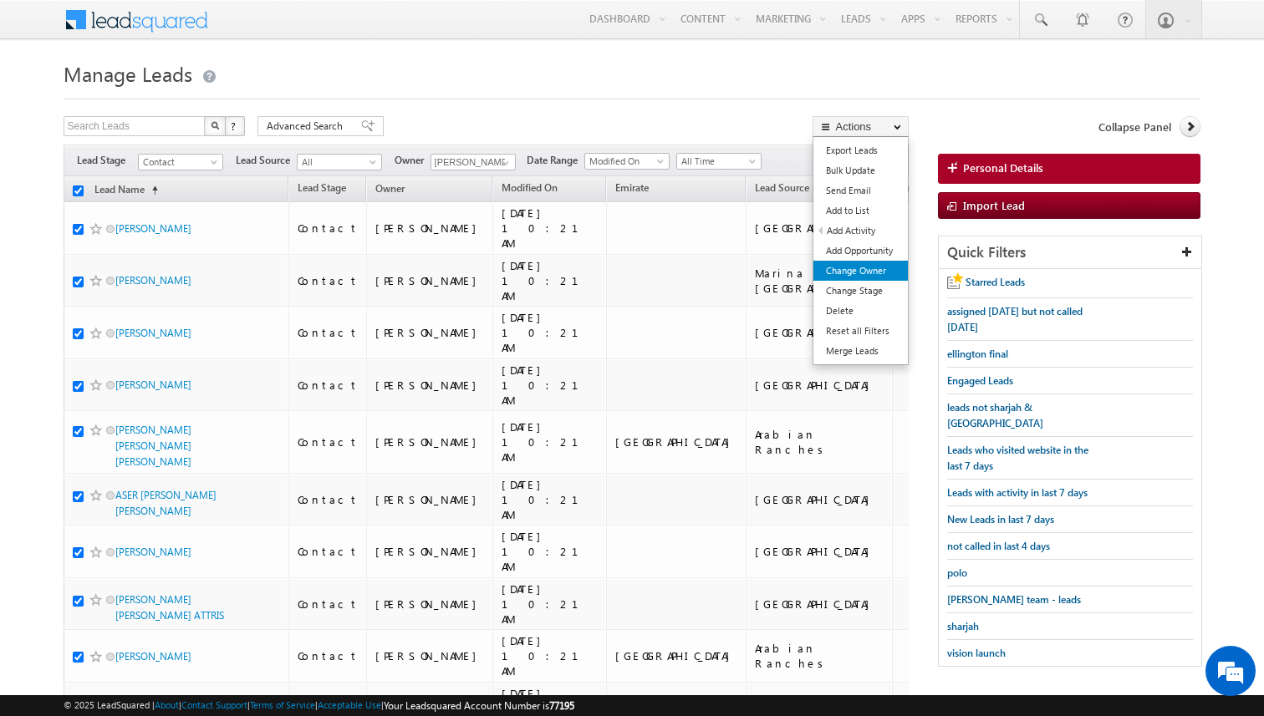
click at [875, 267] on link "Change Owner" at bounding box center [860, 271] width 94 height 20
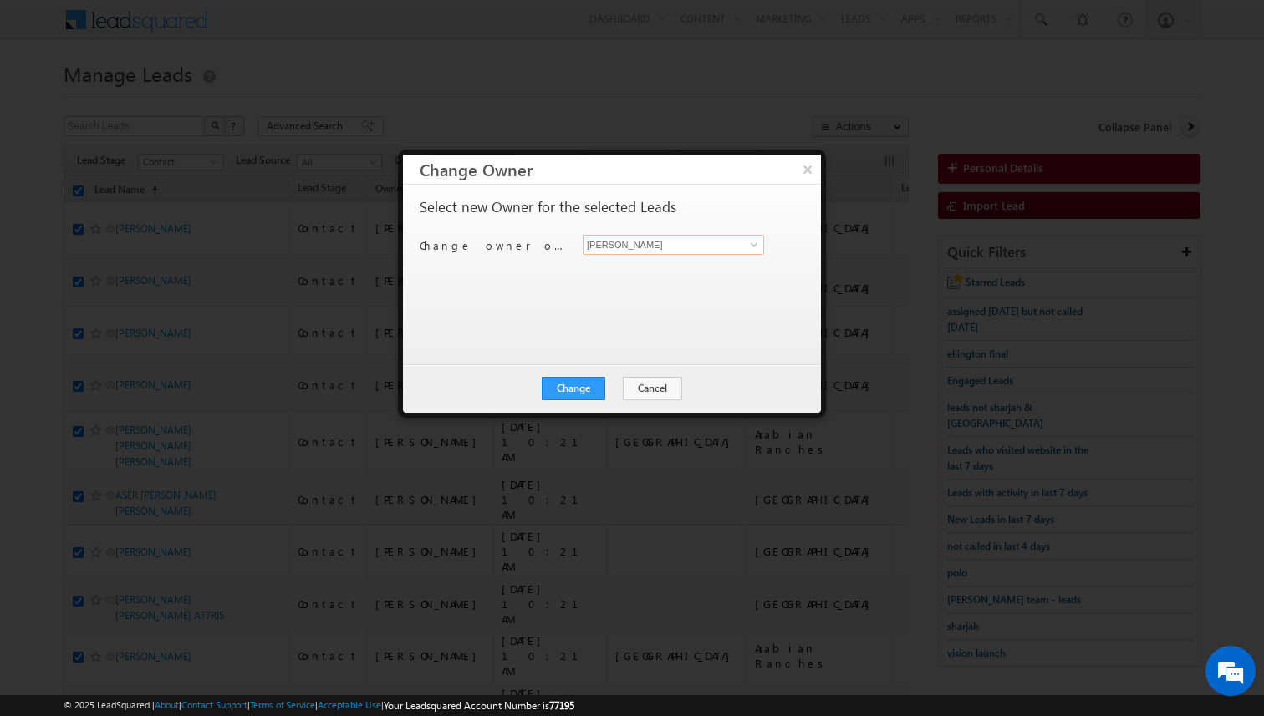
click at [628, 241] on input "[PERSON_NAME]" at bounding box center [673, 245] width 181 height 20
click at [573, 388] on button "Change" at bounding box center [574, 388] width 64 height 23
